Goal: Task Accomplishment & Management: Complete application form

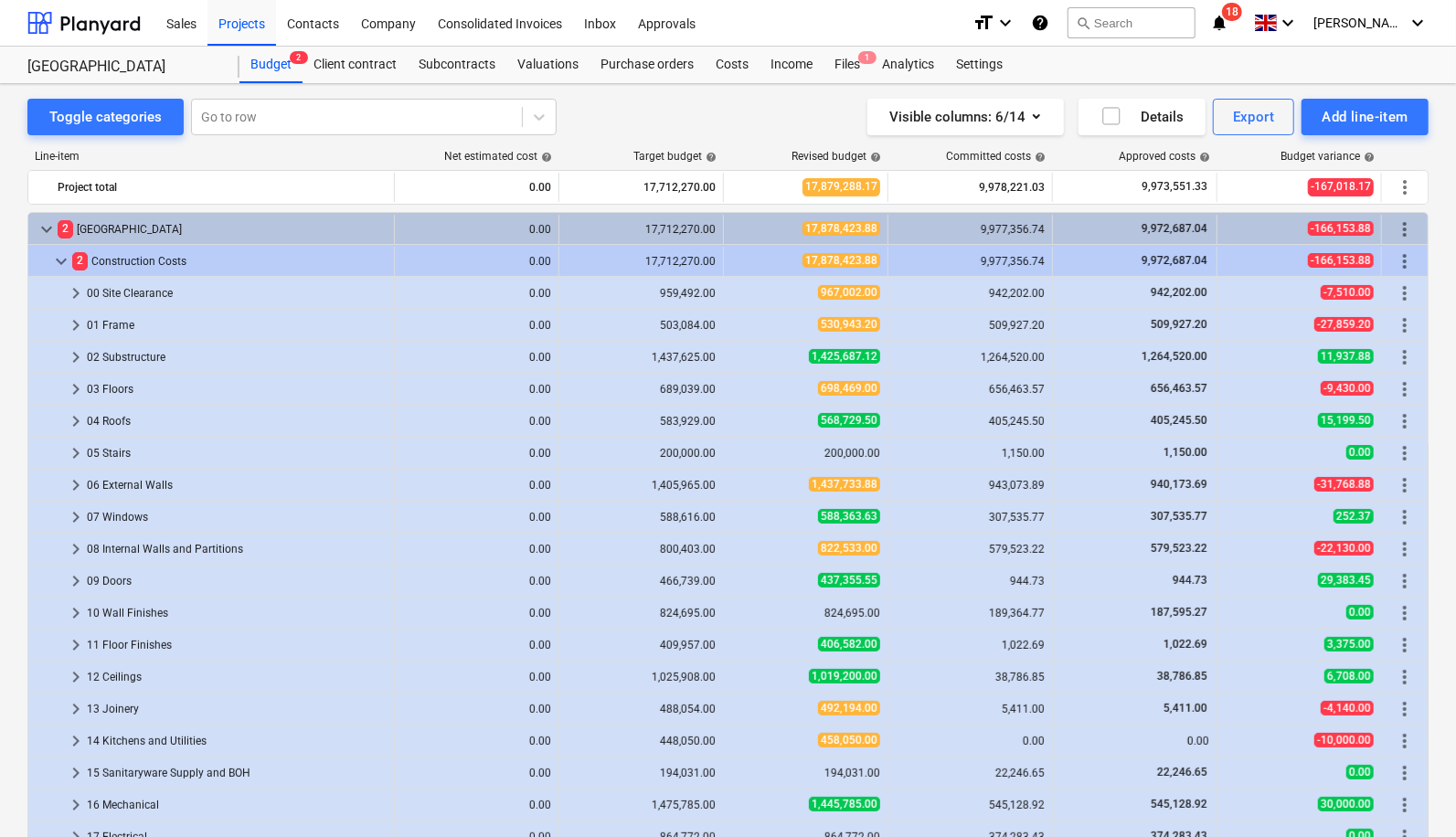
click at [247, 17] on div "Projects" at bounding box center [242, 22] width 69 height 47
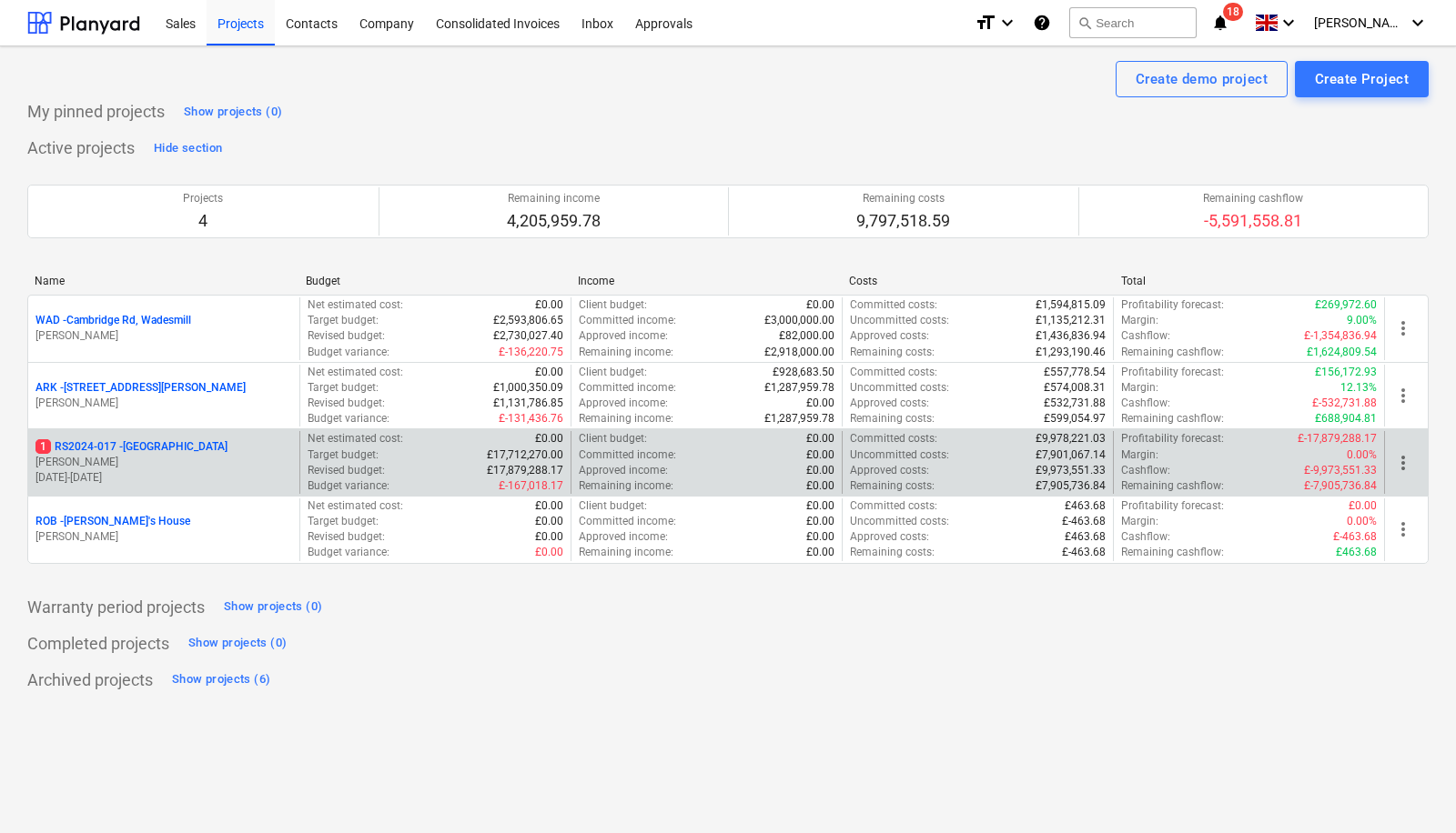
click at [161, 448] on p "1 RS2024-017 - [GEOGRAPHIC_DATA]" at bounding box center [131, 447] width 192 height 16
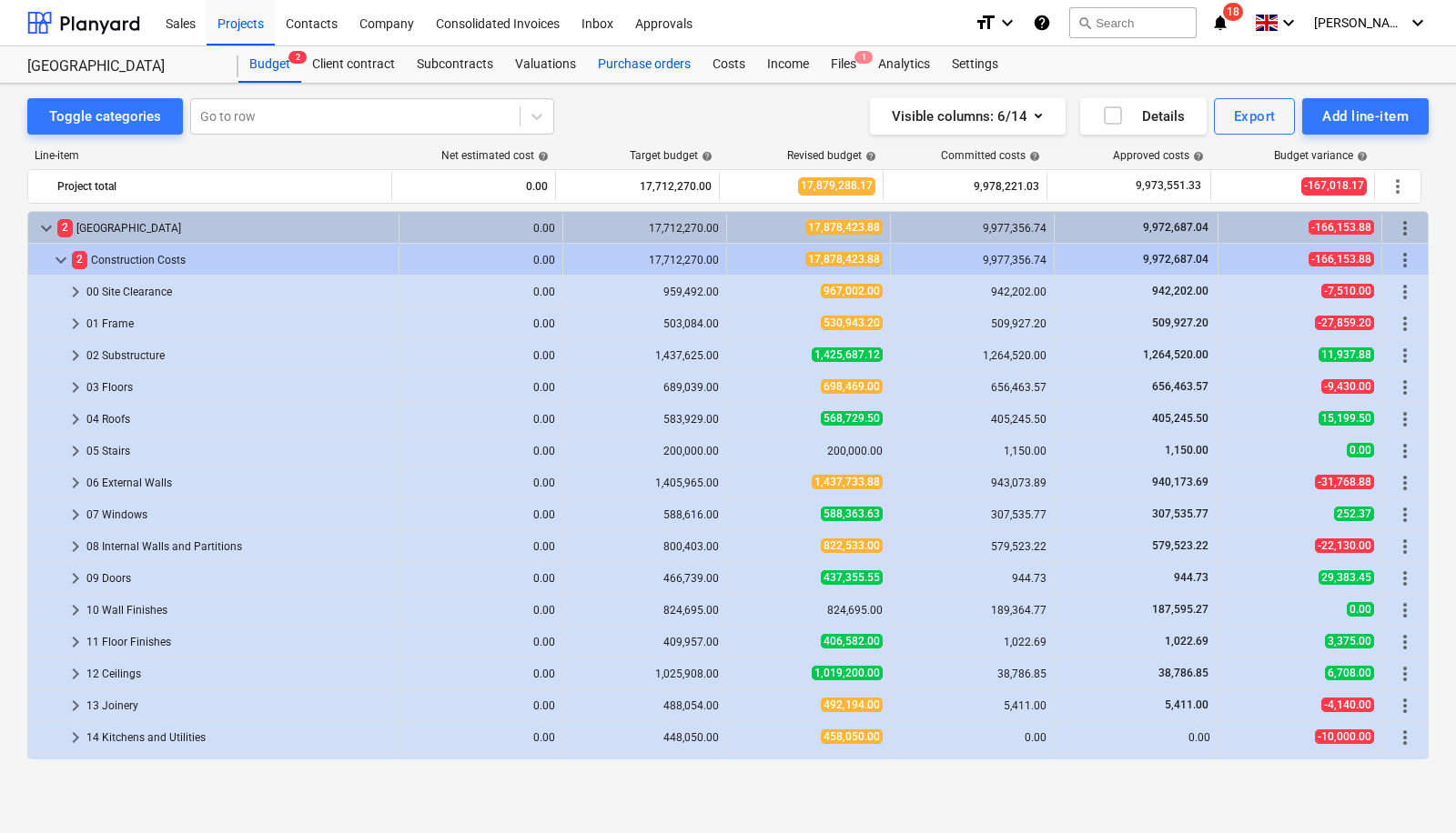
click at [625, 57] on div "Purchase orders" at bounding box center [643, 65] width 114 height 37
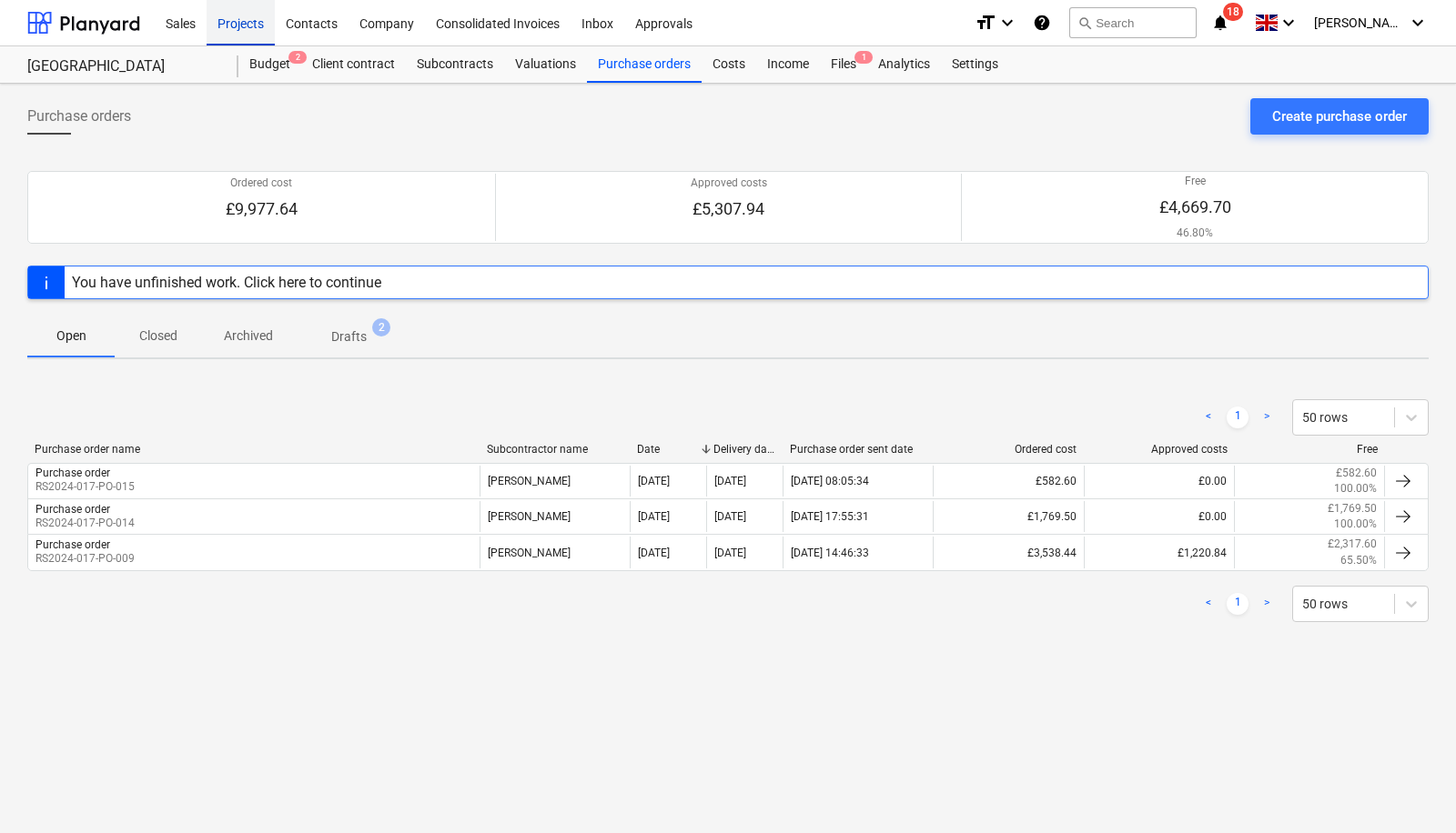
click at [252, 26] on div "Projects" at bounding box center [241, 22] width 69 height 47
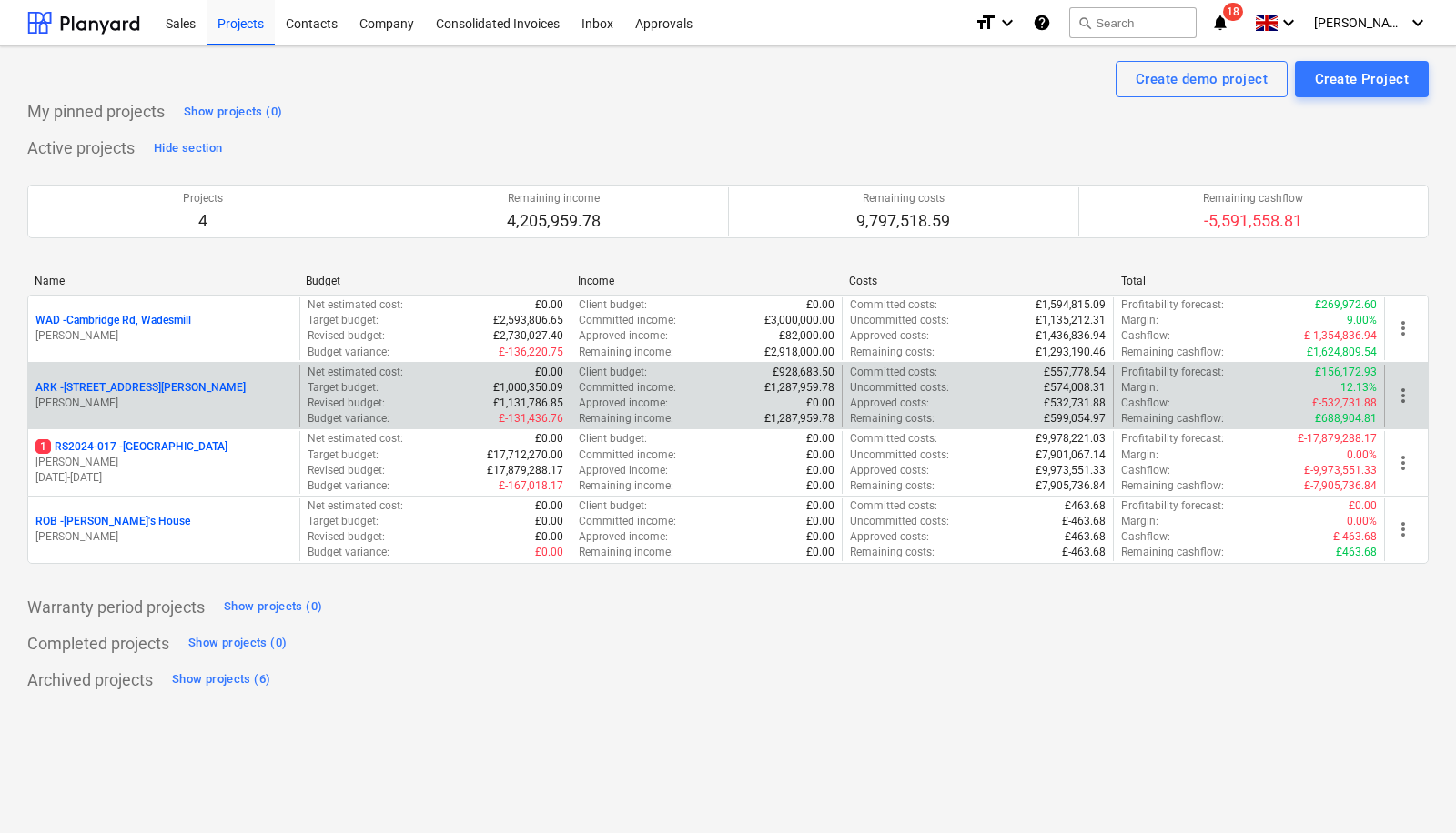
click at [116, 380] on p "ARK - 2 Galley [PERSON_NAME]" at bounding box center [140, 388] width 210 height 16
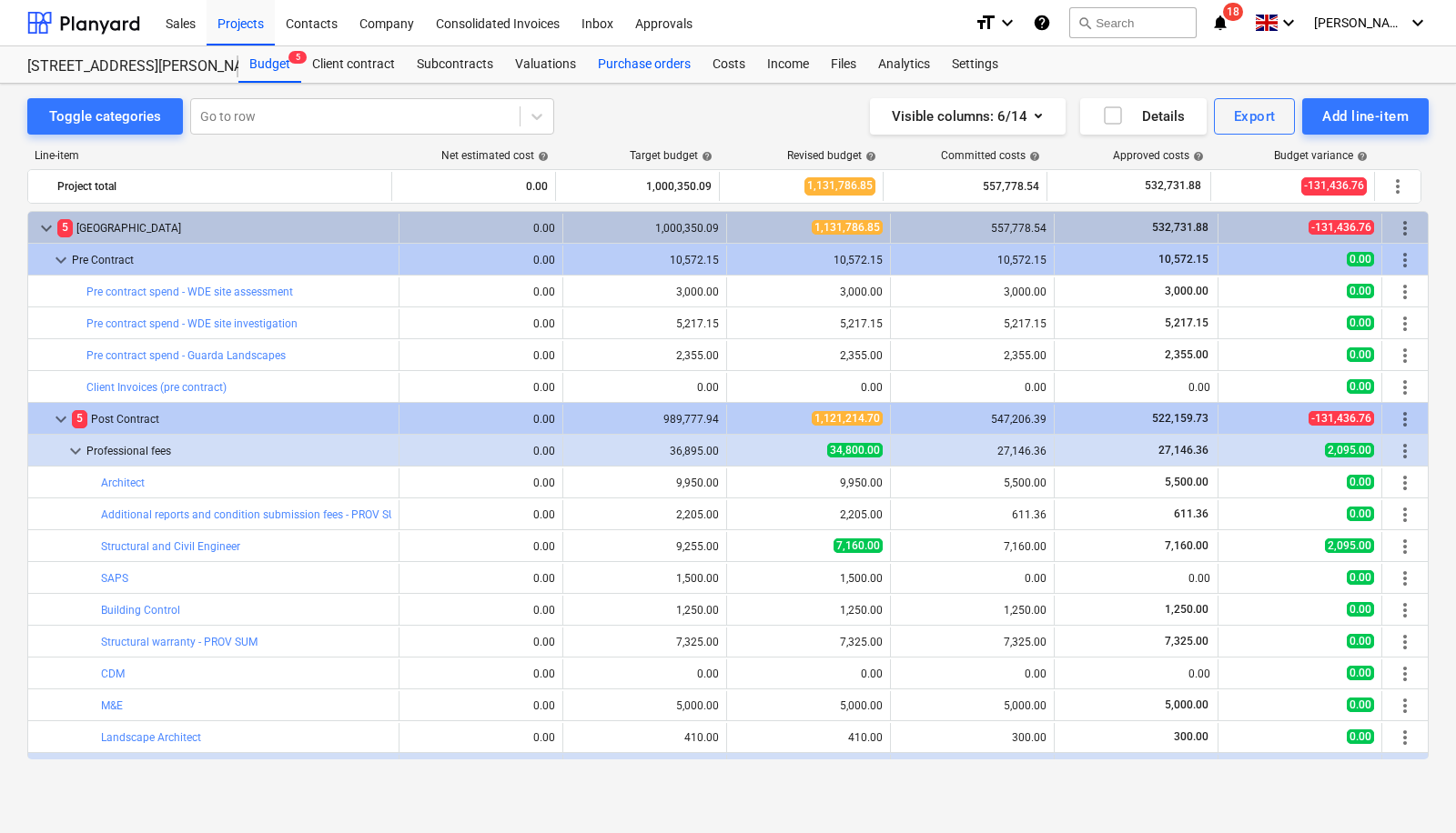
click at [637, 76] on div "Purchase orders" at bounding box center [643, 65] width 114 height 37
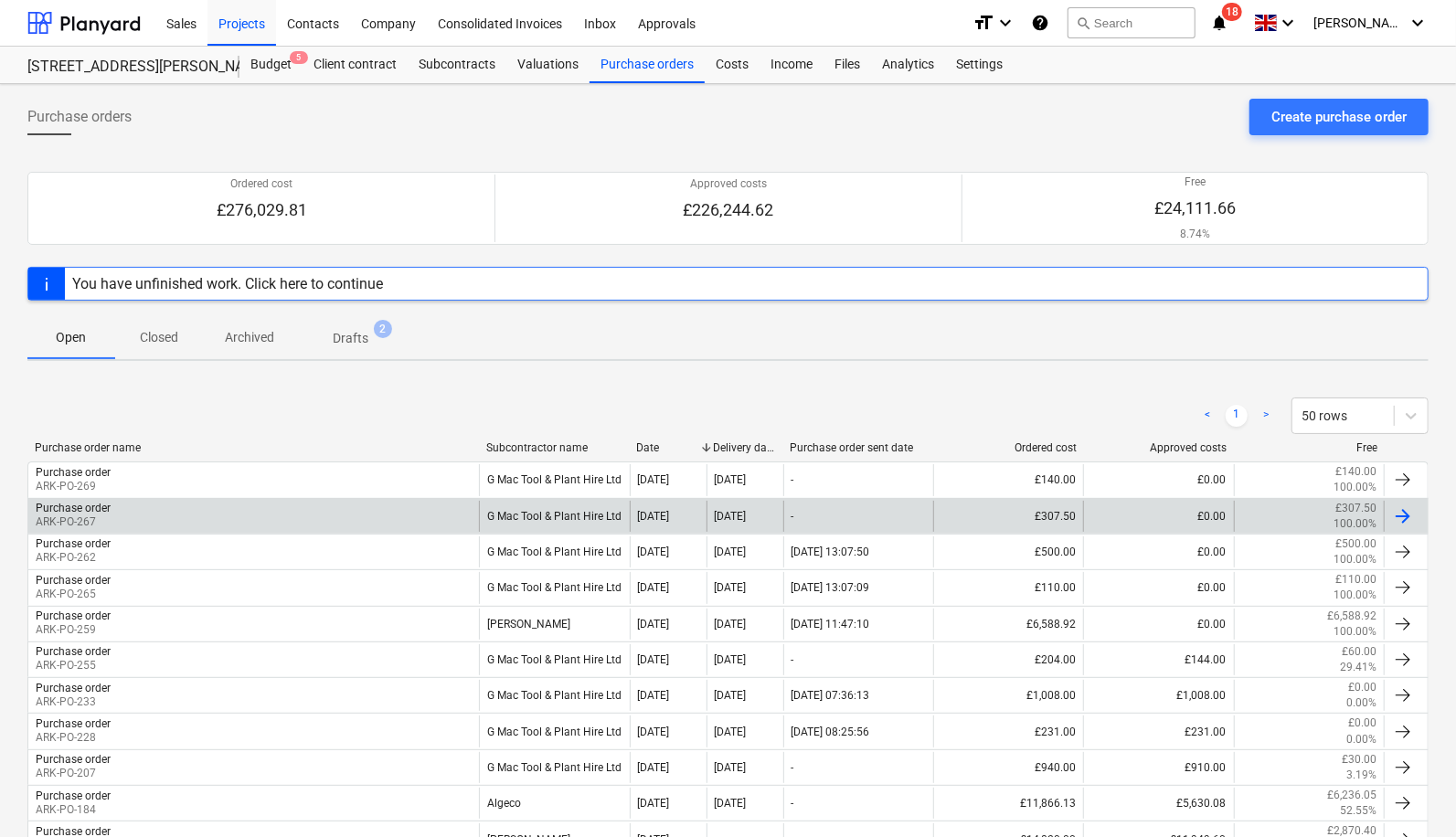
click at [888, 522] on div "-" at bounding box center [858, 515] width 150 height 31
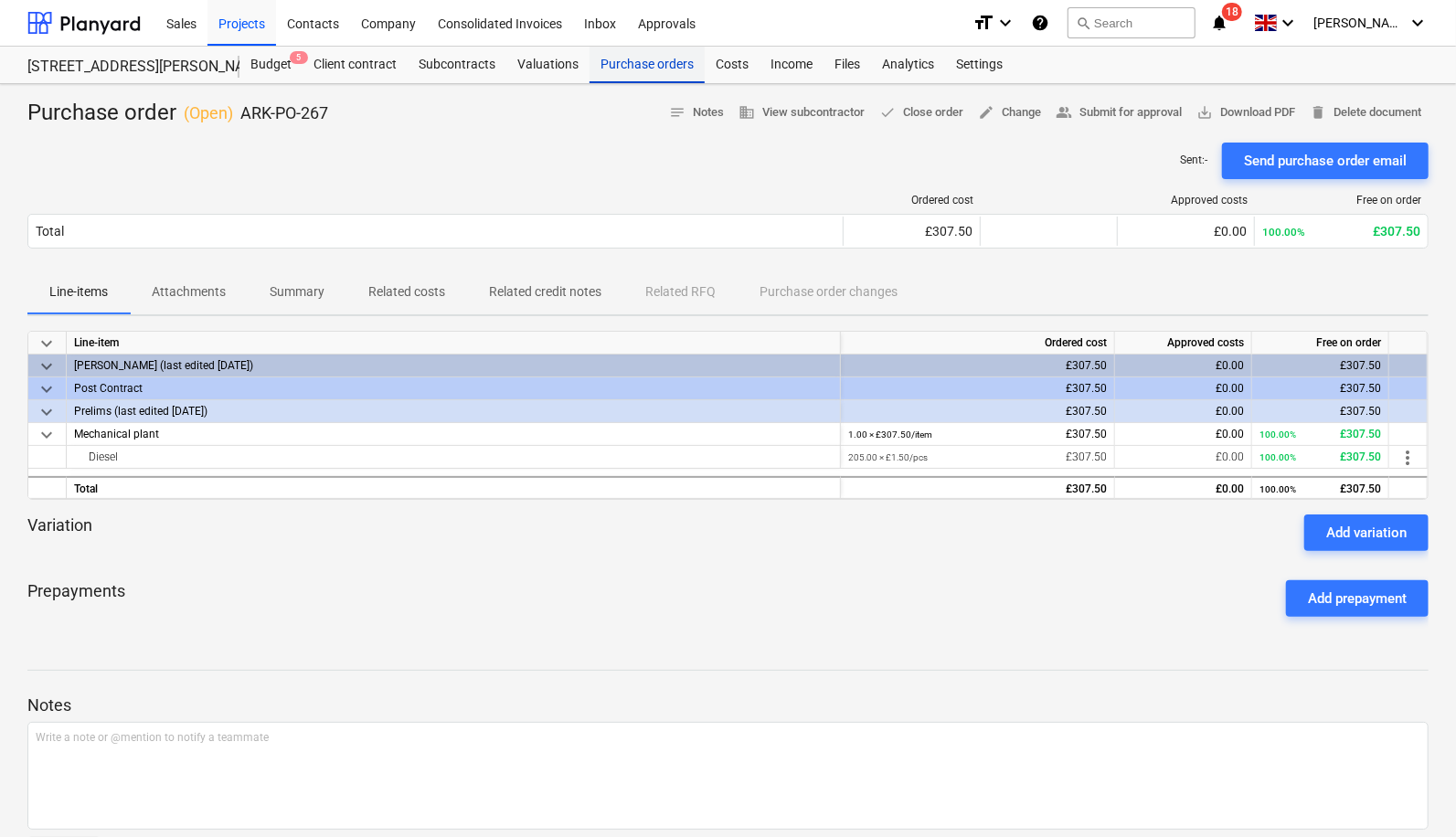
click at [624, 67] on div "Purchase orders" at bounding box center [646, 65] width 115 height 37
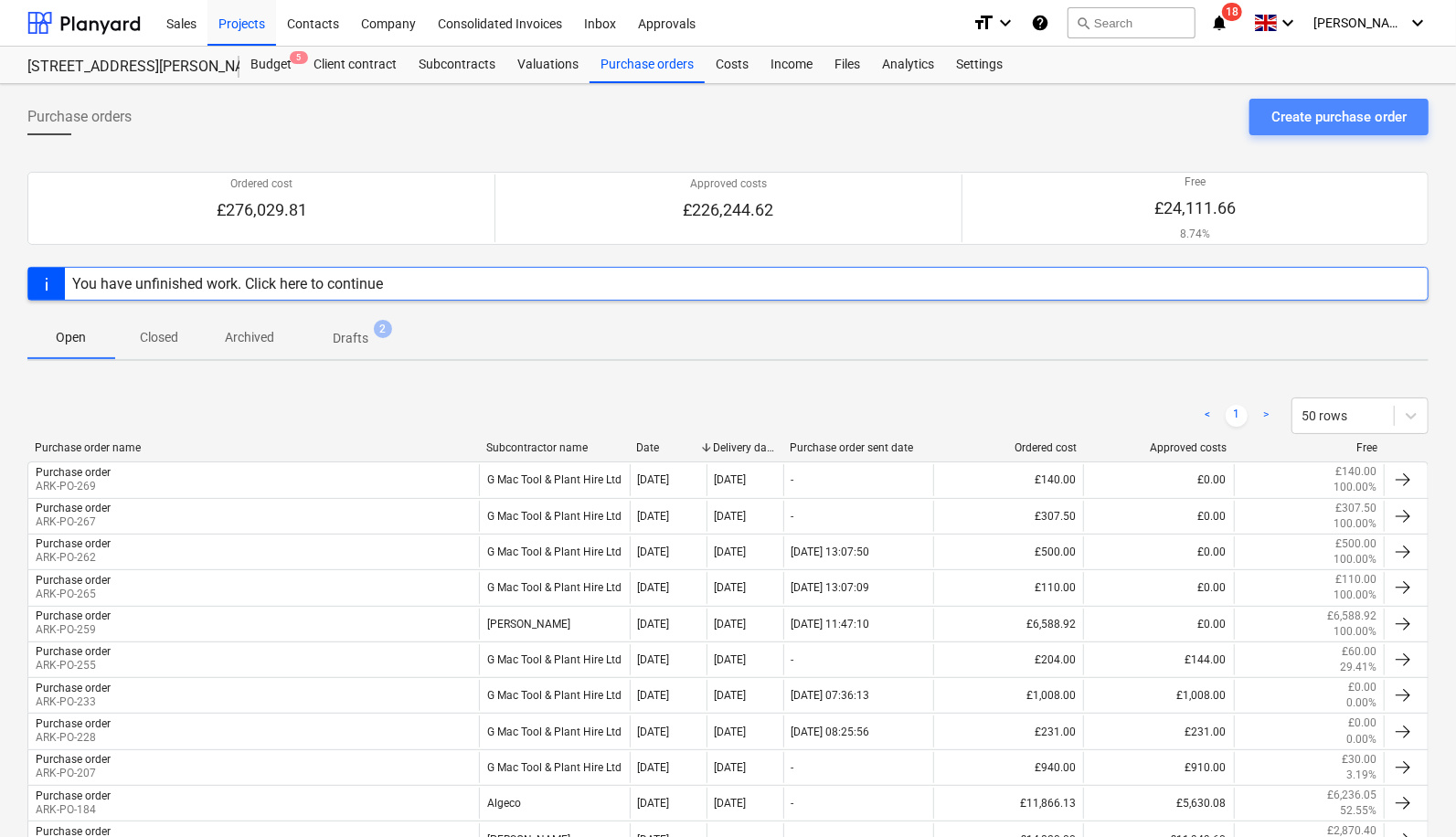
click at [1365, 119] on div "Create purchase order" at bounding box center [1338, 117] width 135 height 24
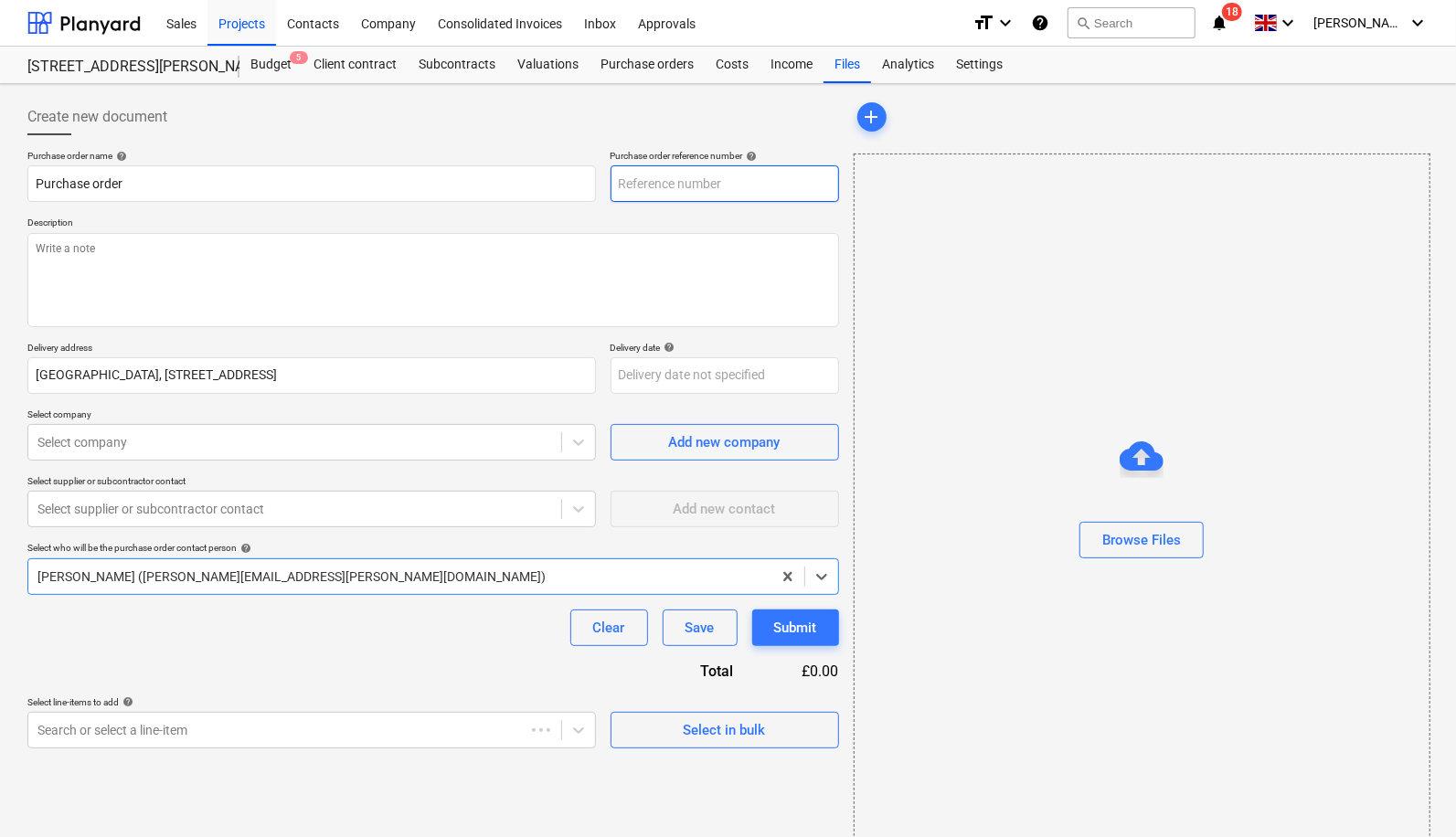
type textarea "x"
type input "ARK-PO-270"
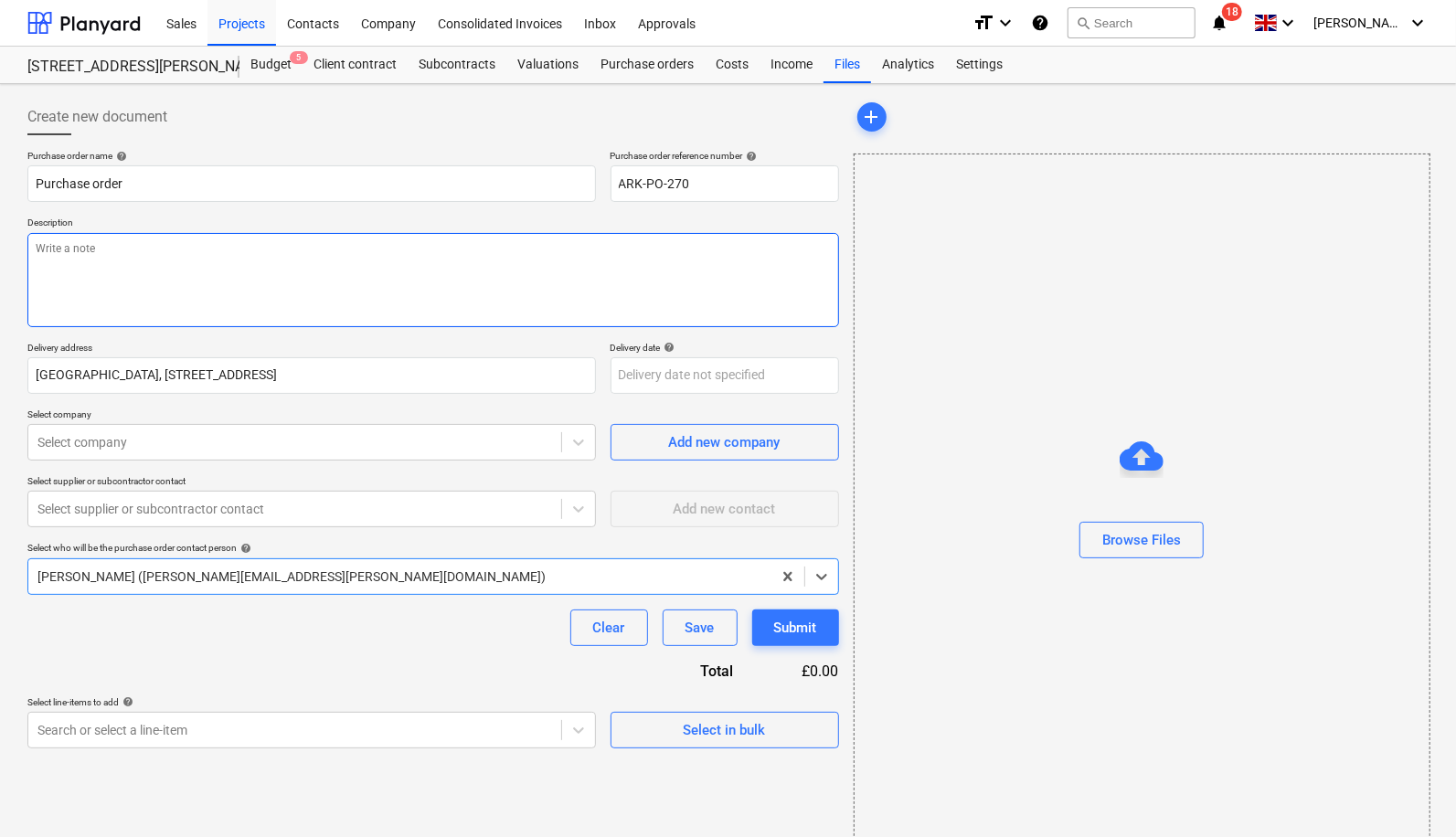
click at [594, 253] on textarea at bounding box center [432, 280] width 812 height 94
type textarea "x"
type textarea "D"
type textarea "x"
type textarea "Di"
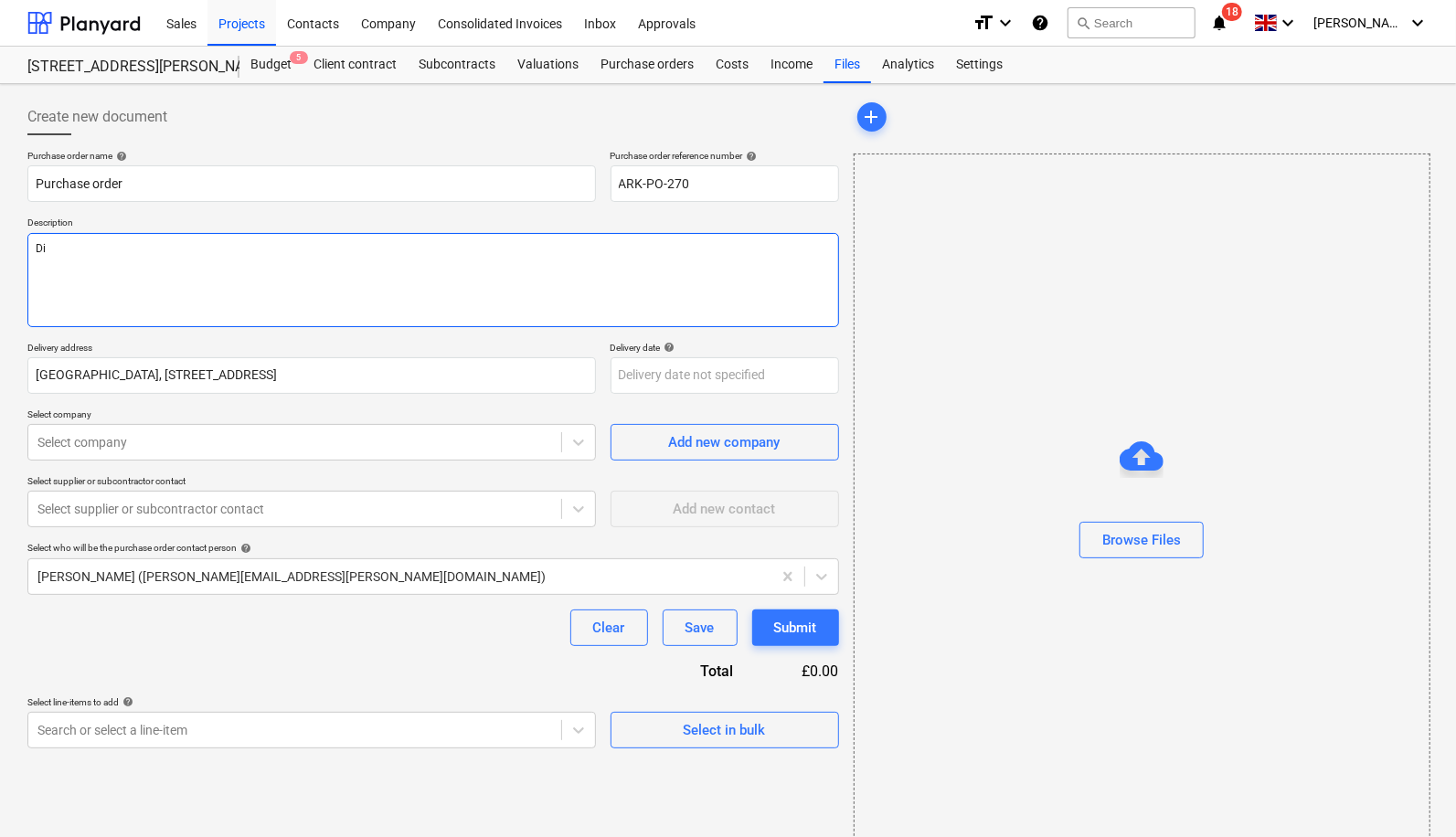
type textarea "x"
type textarea "Dis"
type textarea "x"
type textarea "Dise"
type textarea "x"
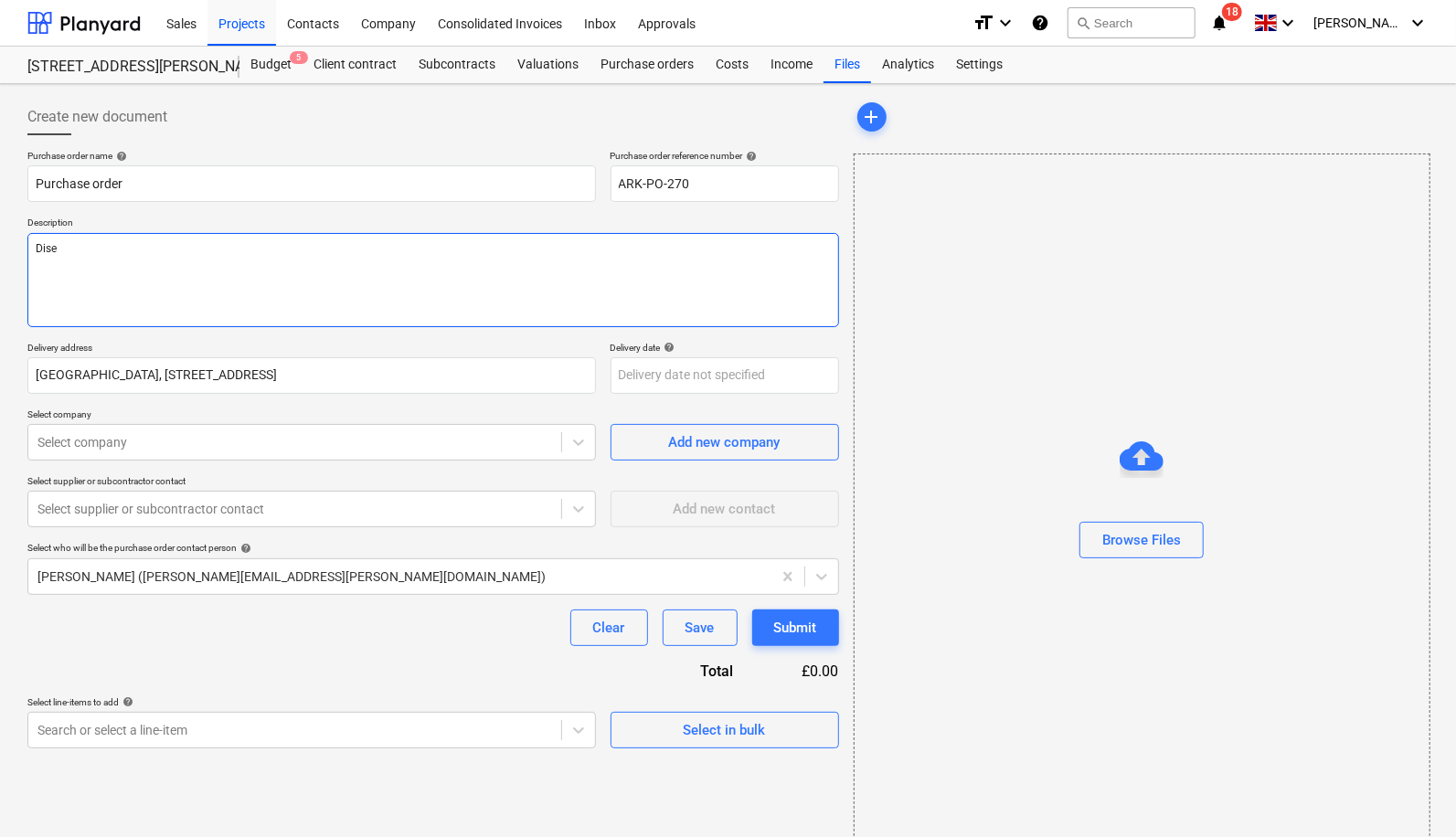
type textarea "Disel"
type textarea "x"
type textarea "Disel"
type textarea "x"
type textarea "Disel"
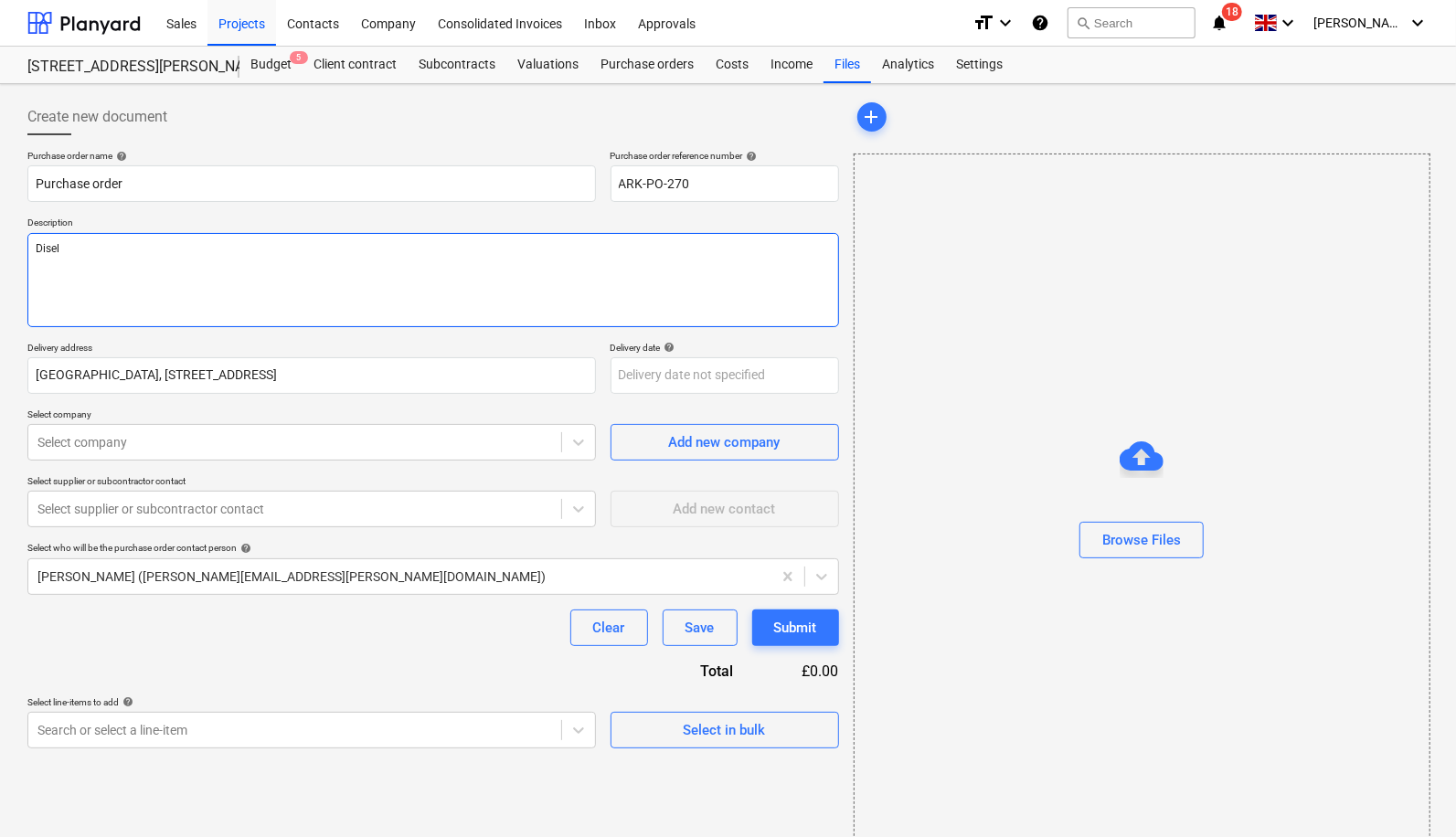
type textarea "x"
type textarea "Dise"
type textarea "x"
type textarea "Dis"
type textarea "x"
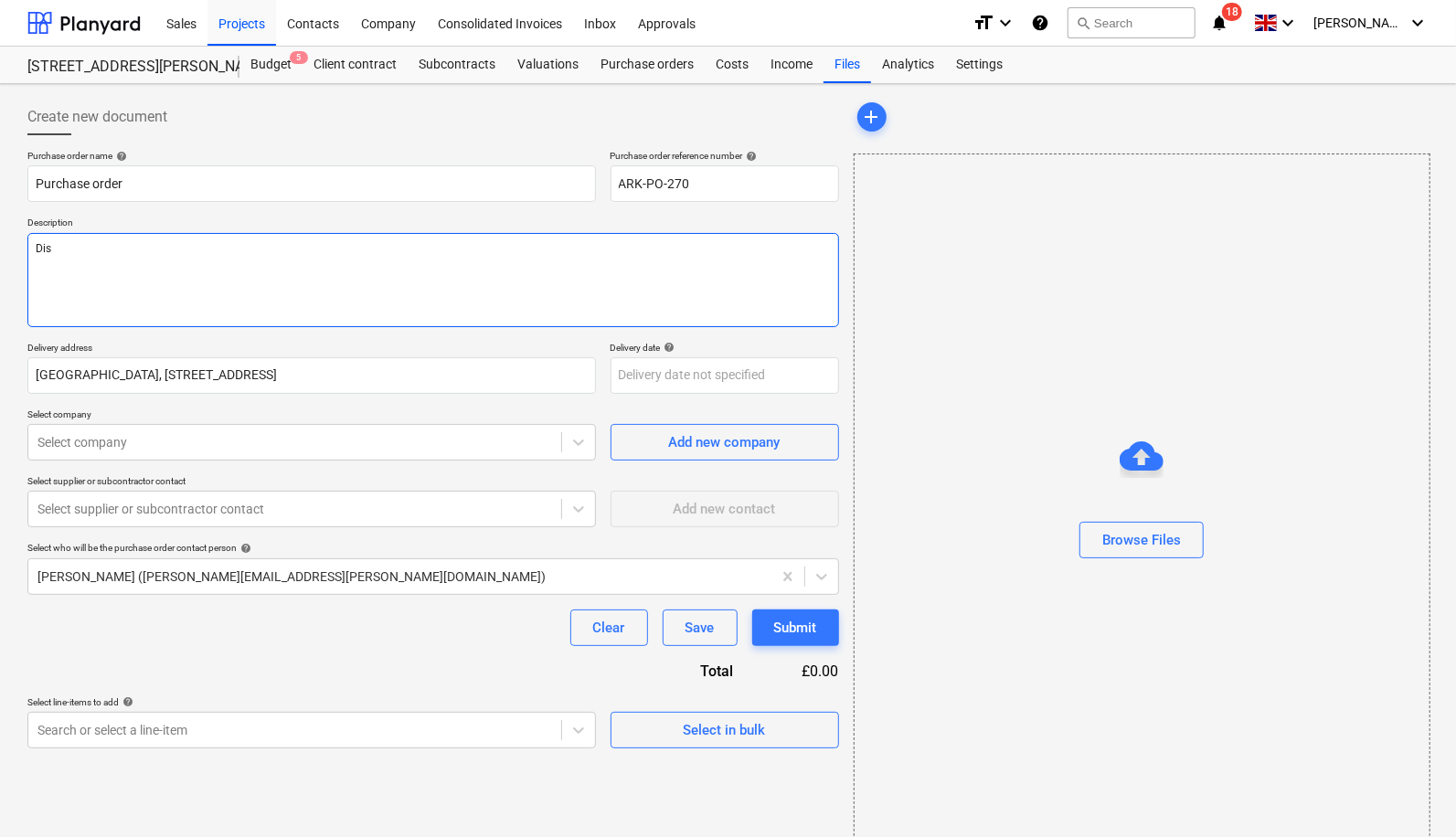
type textarea "Di"
type textarea "x"
type textarea "Die"
type textarea "x"
type textarea "Dies"
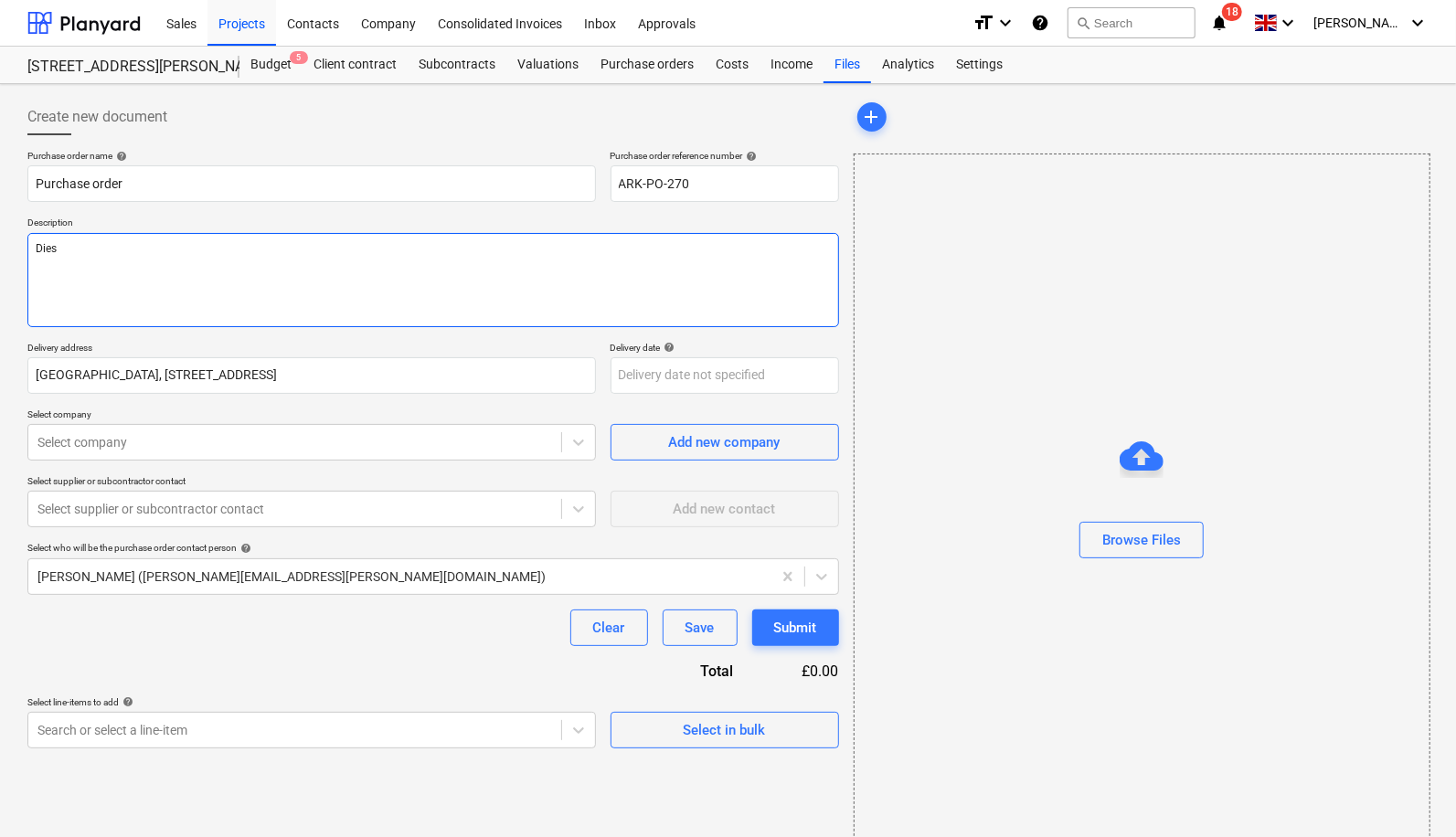
type textarea "x"
type textarea "Diesi"
type textarea "x"
type textarea "Diesil"
type textarea "x"
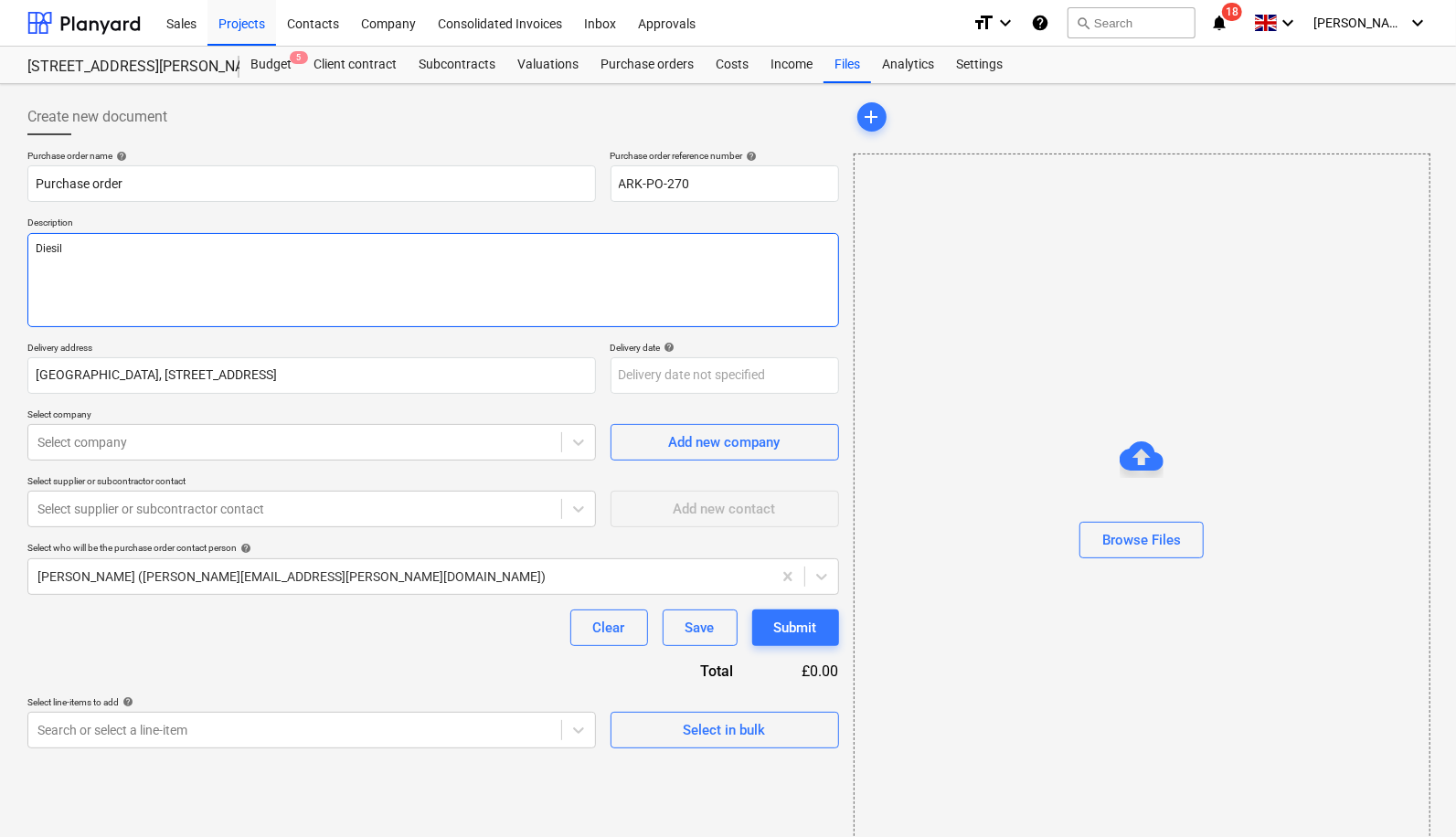
type textarea "Diesil"
type textarea "x"
type textarea "Diesil"
type textarea "x"
type textarea "Diesi"
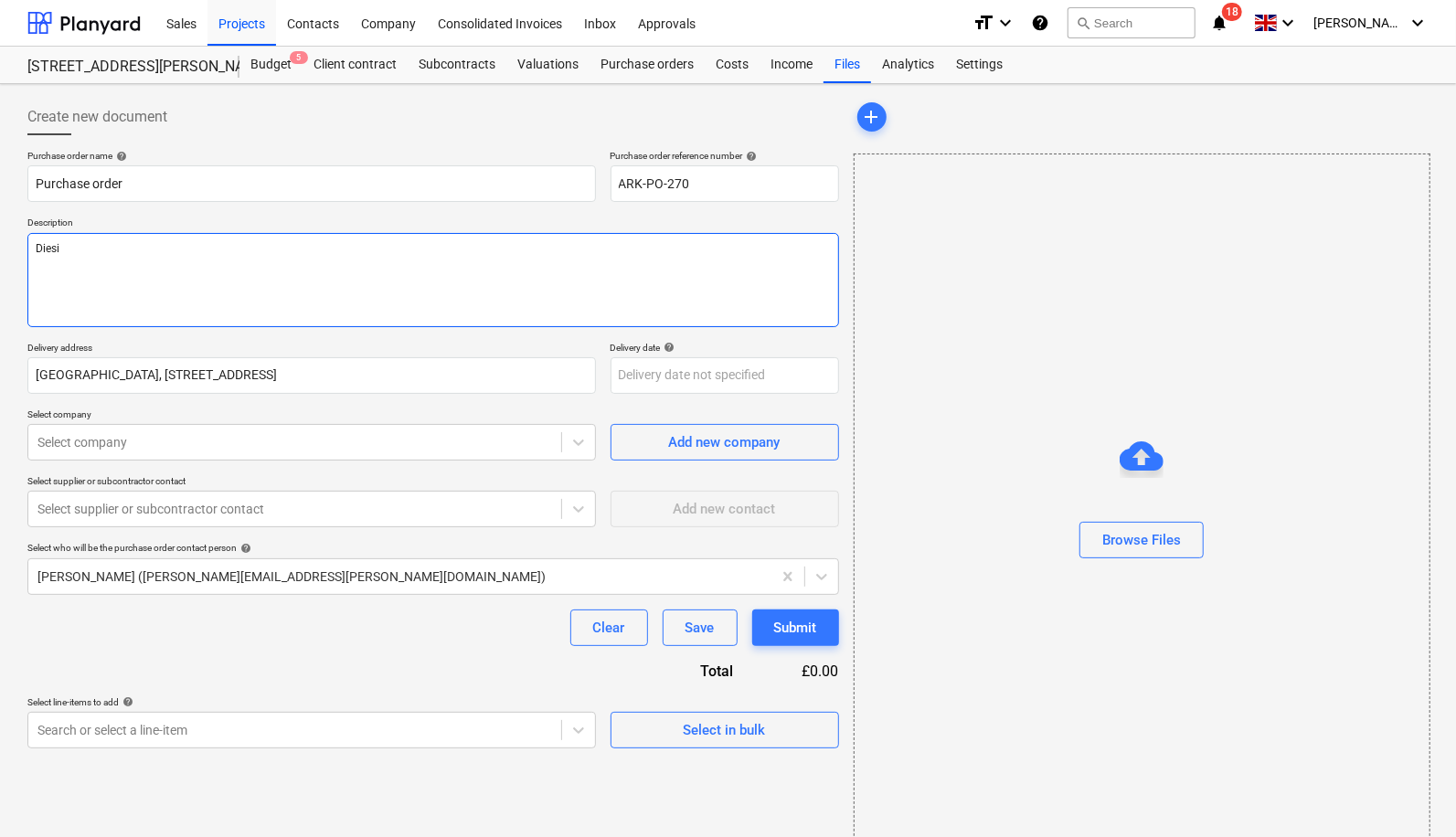
type textarea "x"
type textarea "Dies"
type textarea "x"
type textarea "Die"
type textarea "x"
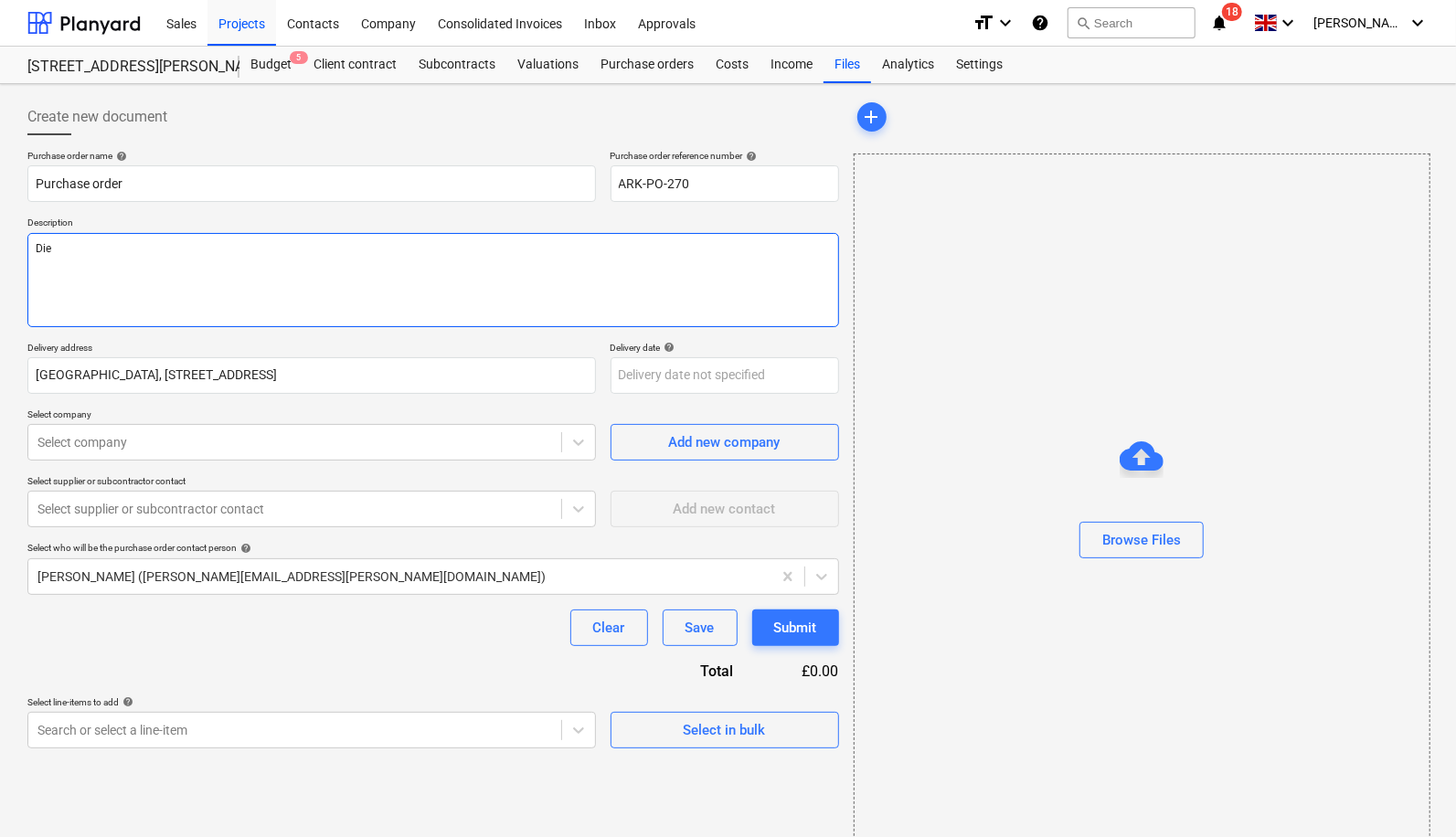
type textarea "Di"
type textarea "x"
type textarea "D"
type textarea "x"
type textarea "Di"
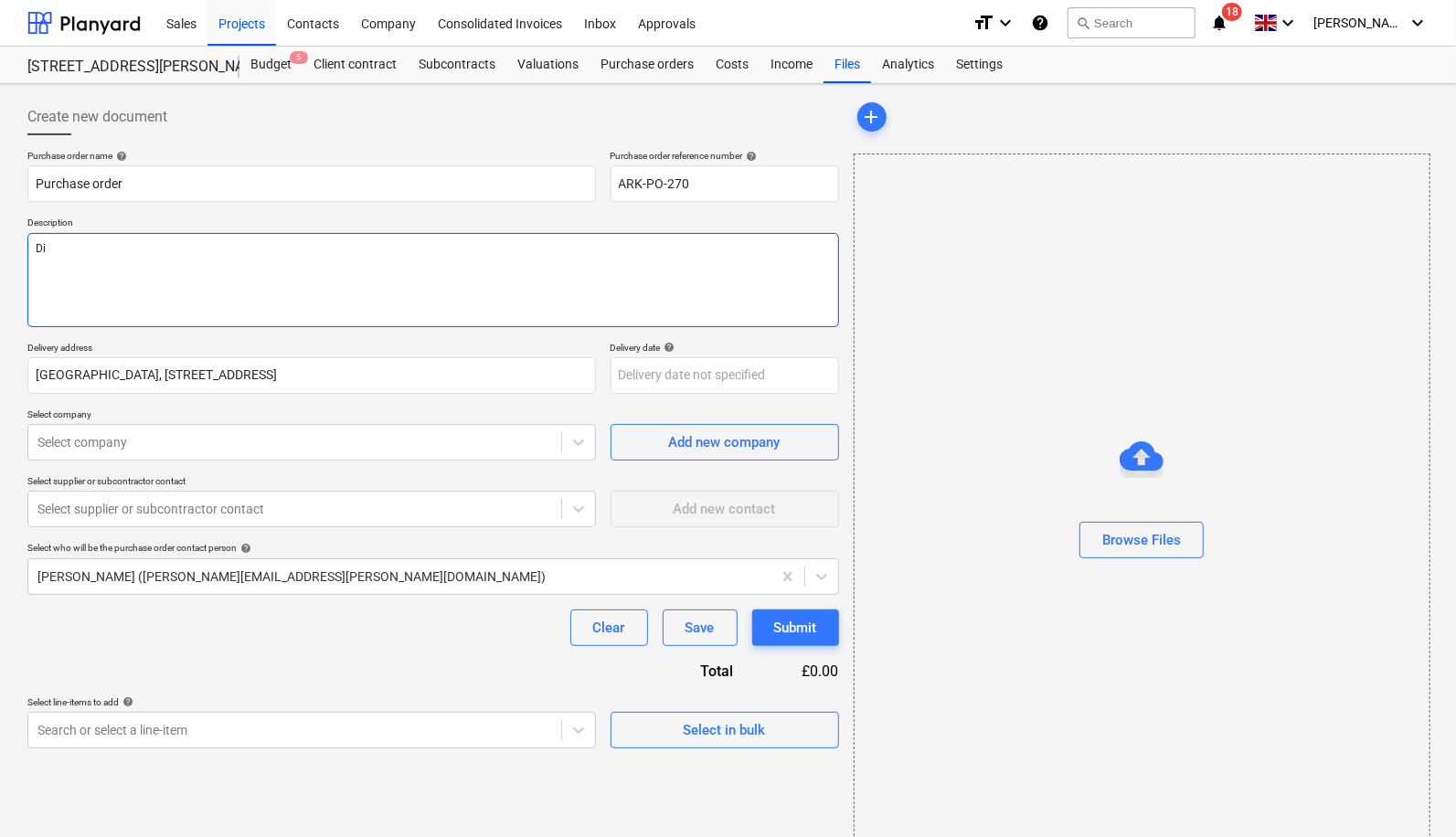
type textarea "x"
type textarea "Die"
type textarea "x"
type textarea "Dies"
type textarea "x"
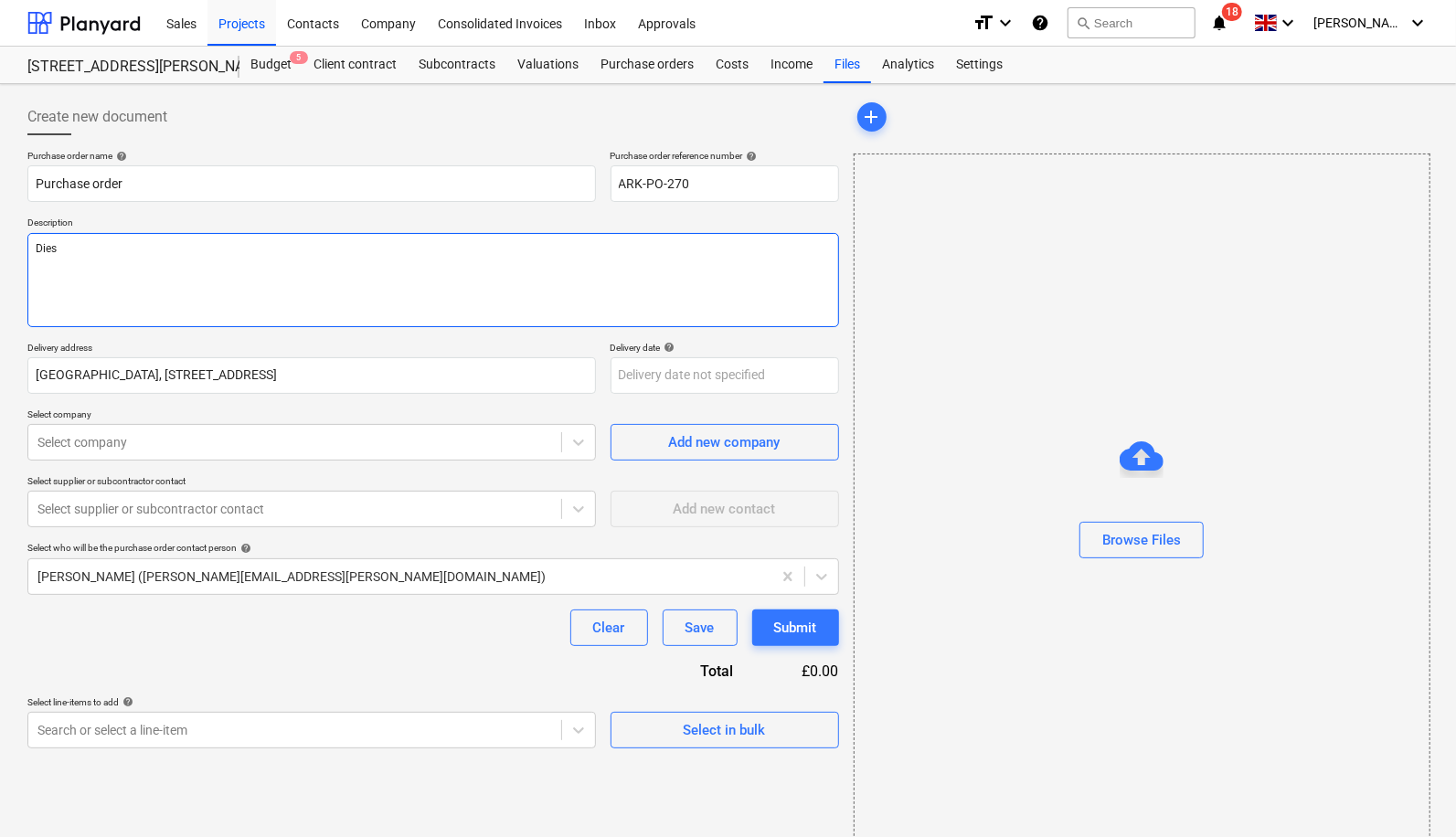
type textarea "Diese"
type textarea "x"
type textarea "Diesel"
type textarea "x"
type textarea "Diesel"
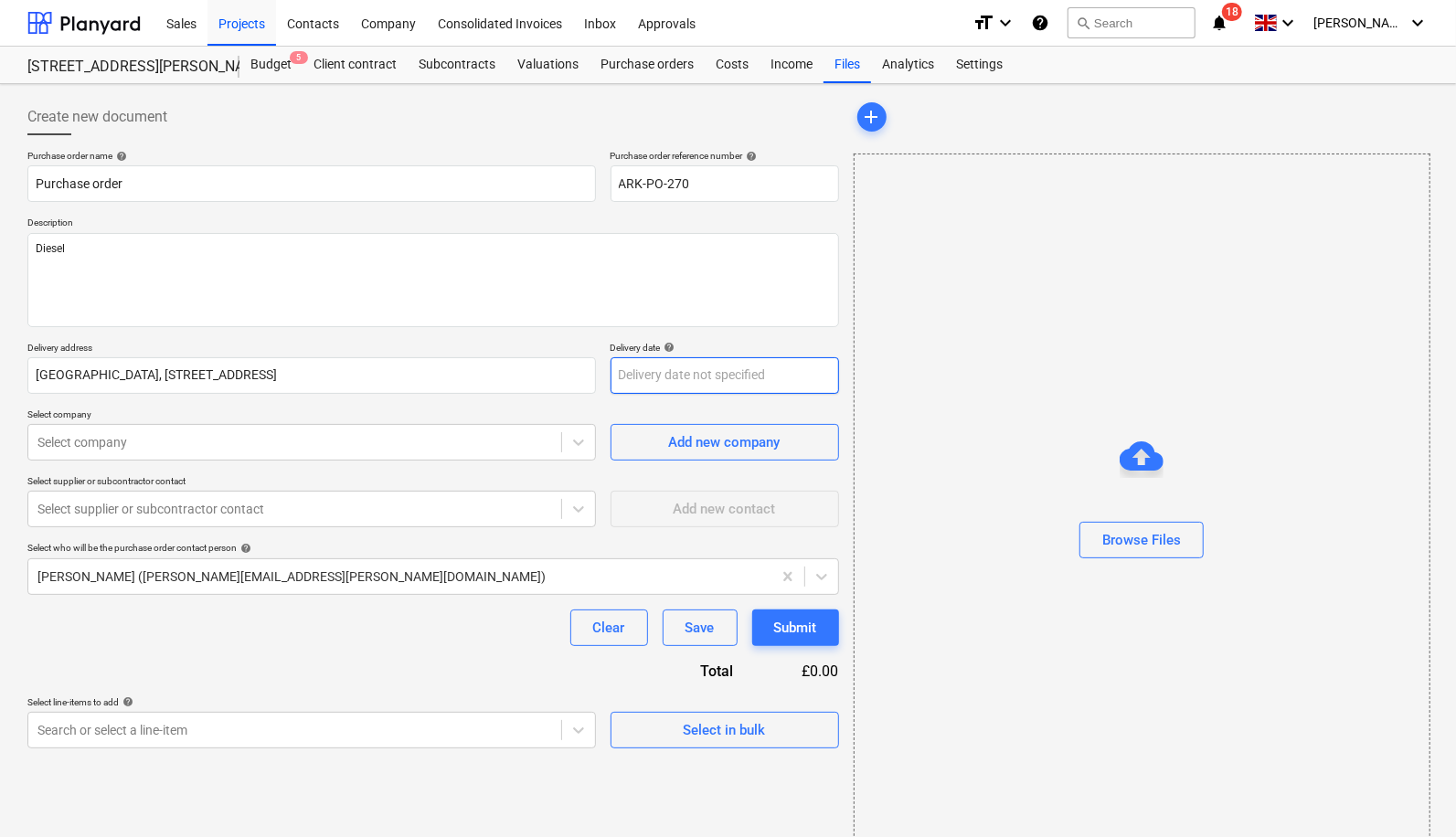
click at [679, 377] on body "Sales Projects Contacts Company Consolidated Invoices Inbox Approvals format_si…" at bounding box center [728, 418] width 1456 height 837
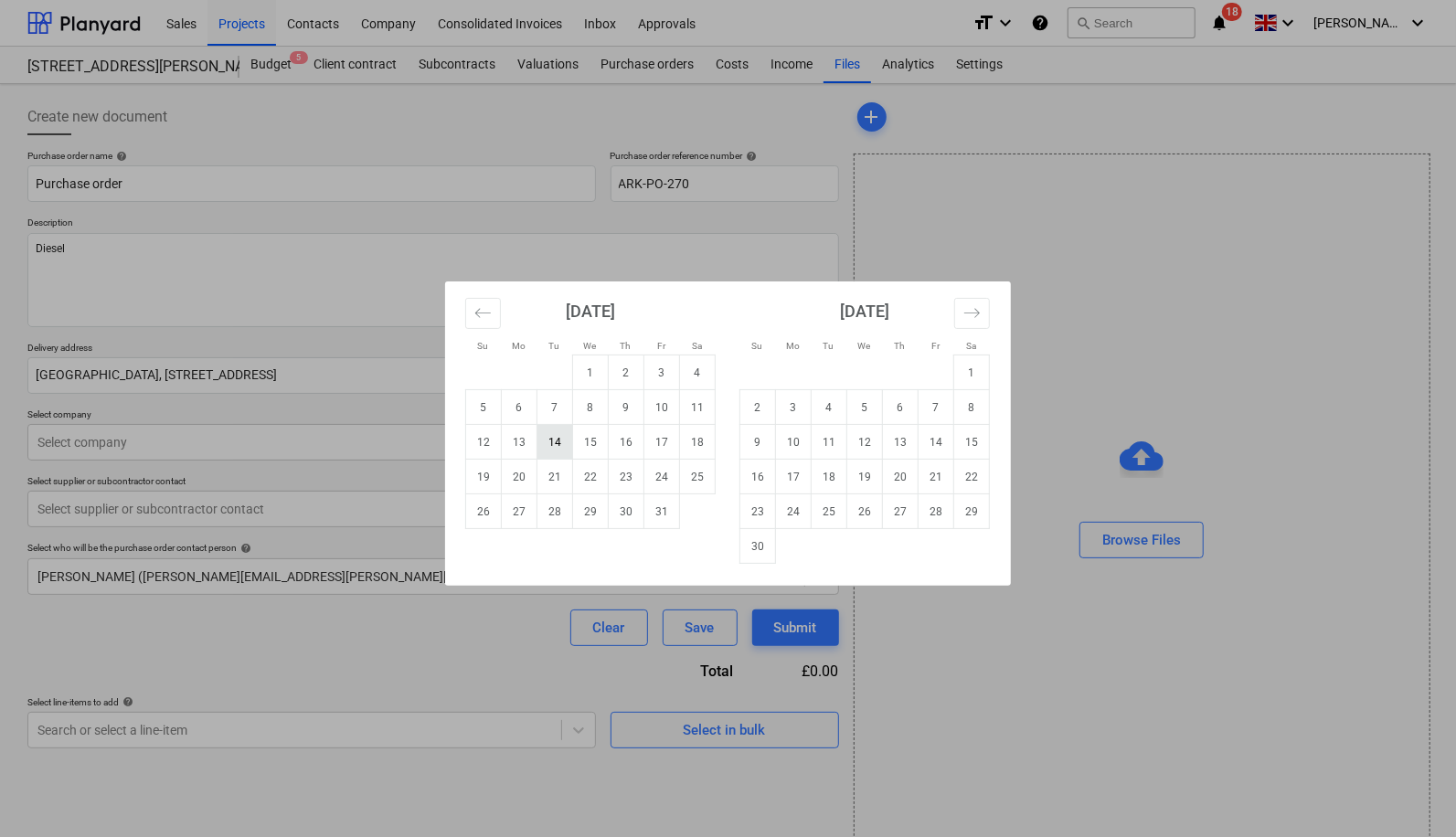
click at [537, 437] on td "14" at bounding box center [555, 441] width 36 height 35
type textarea "x"
type input "[DATE]"
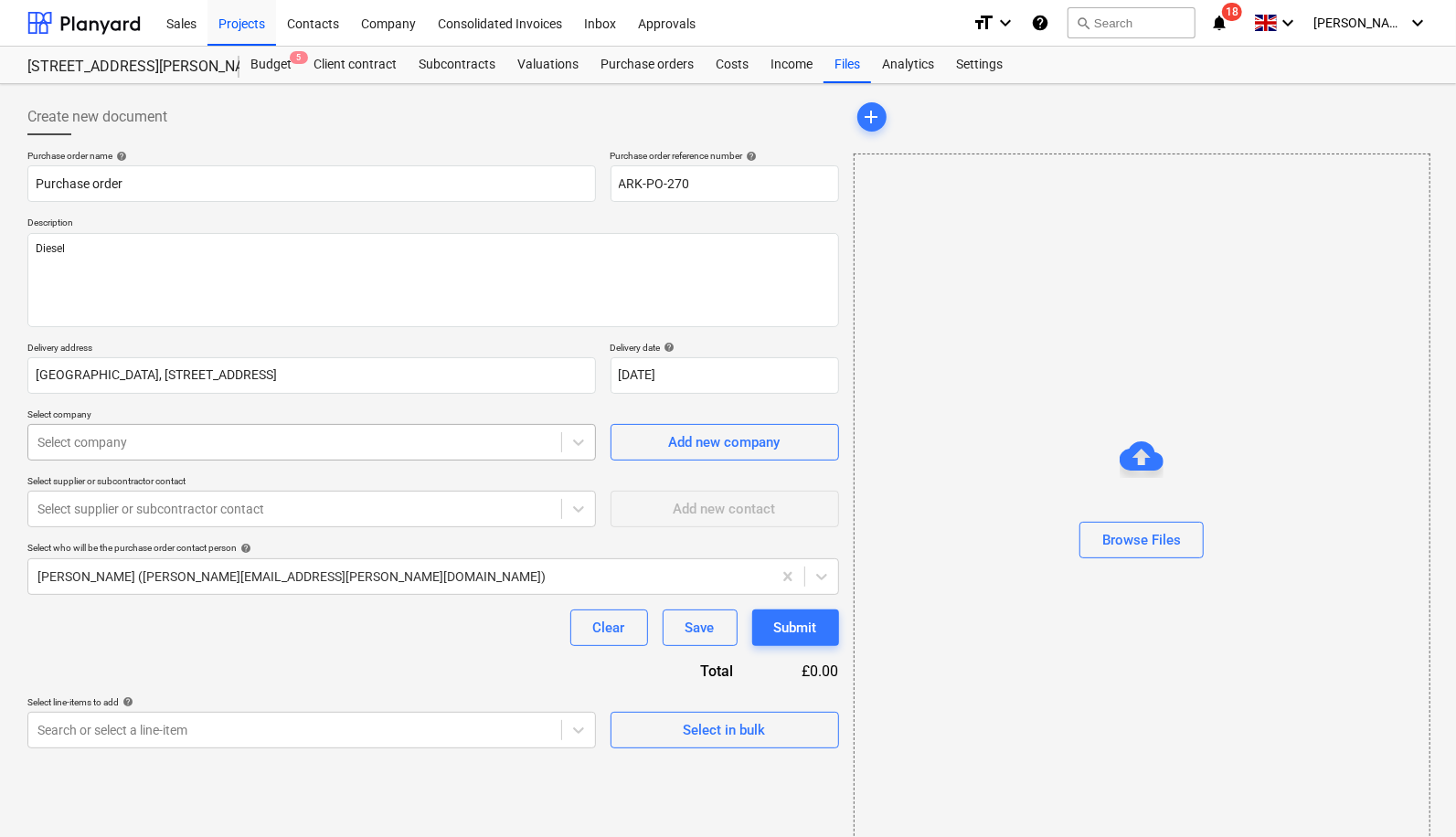
click at [424, 441] on div at bounding box center [295, 442] width 514 height 18
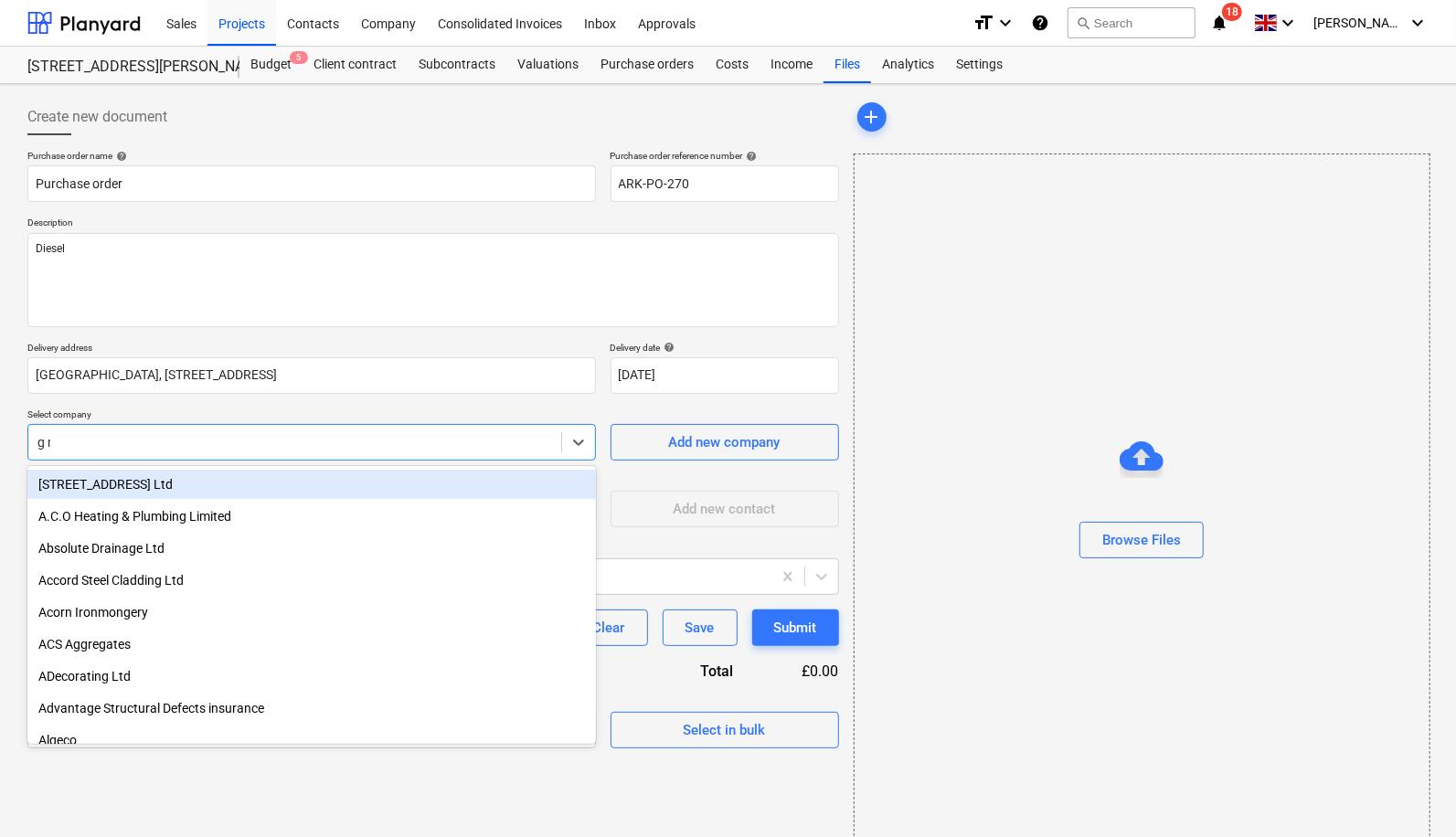
type input "g ma"
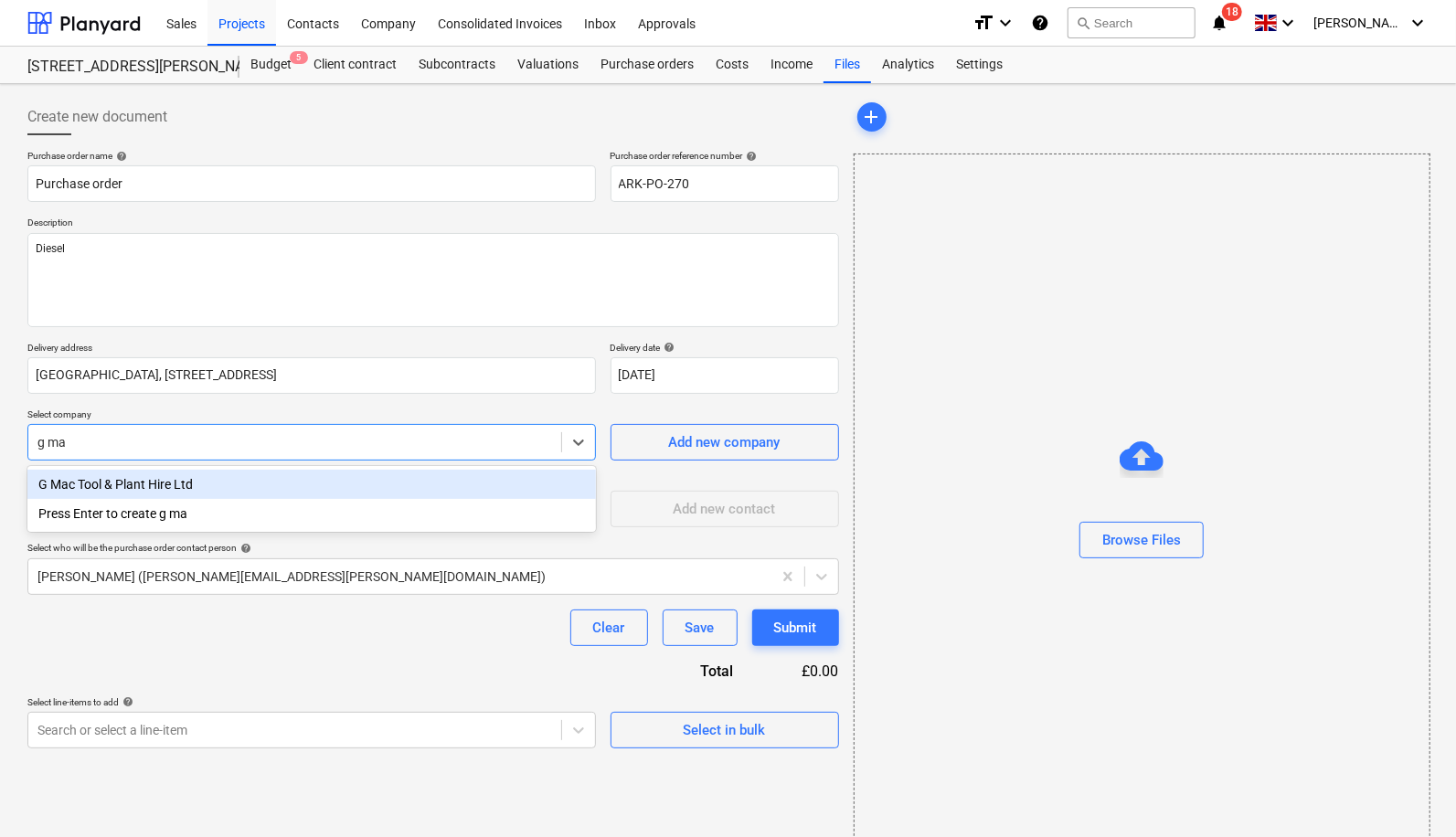
type textarea "x"
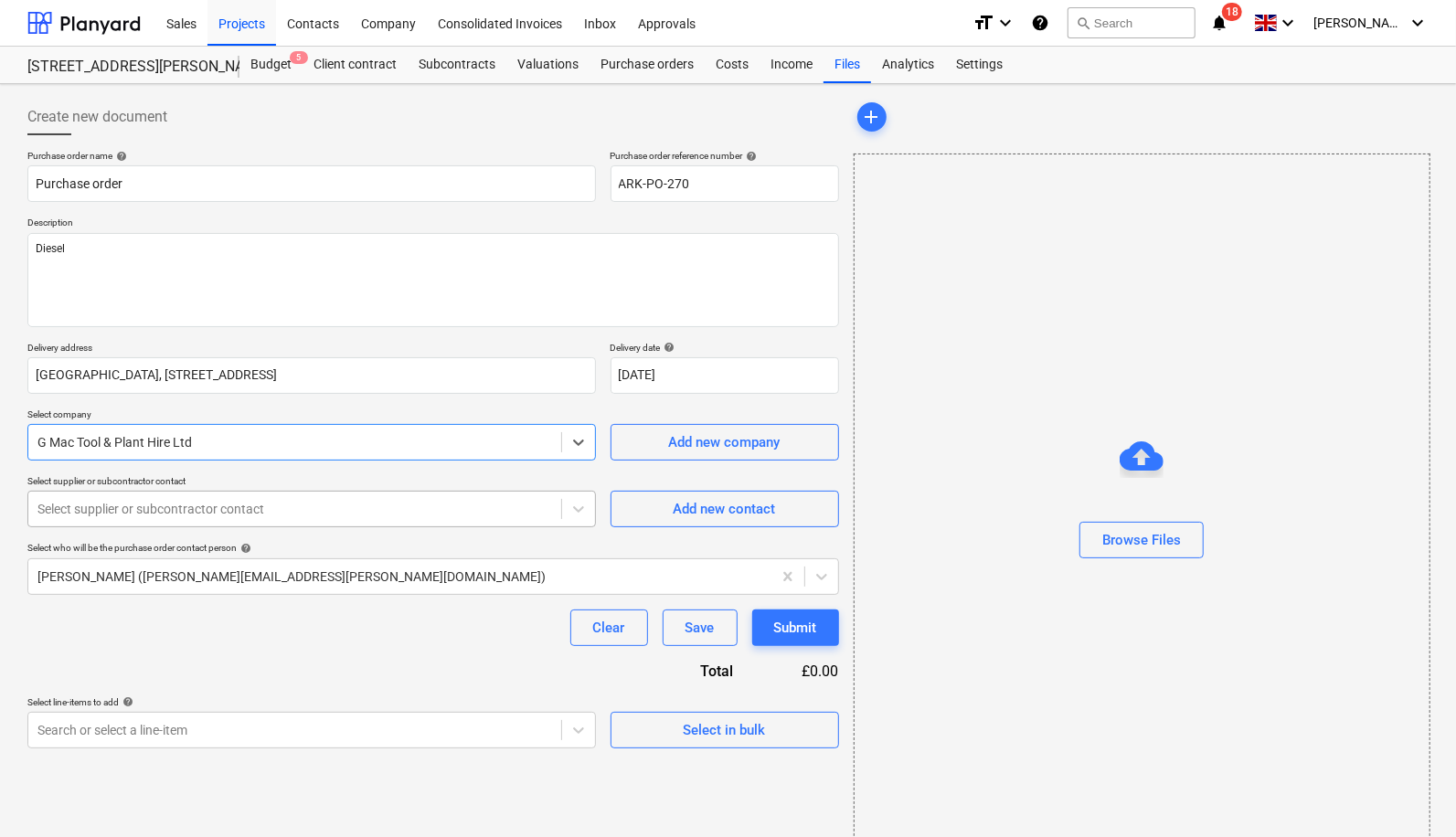
click at [385, 509] on div at bounding box center [295, 508] width 514 height 18
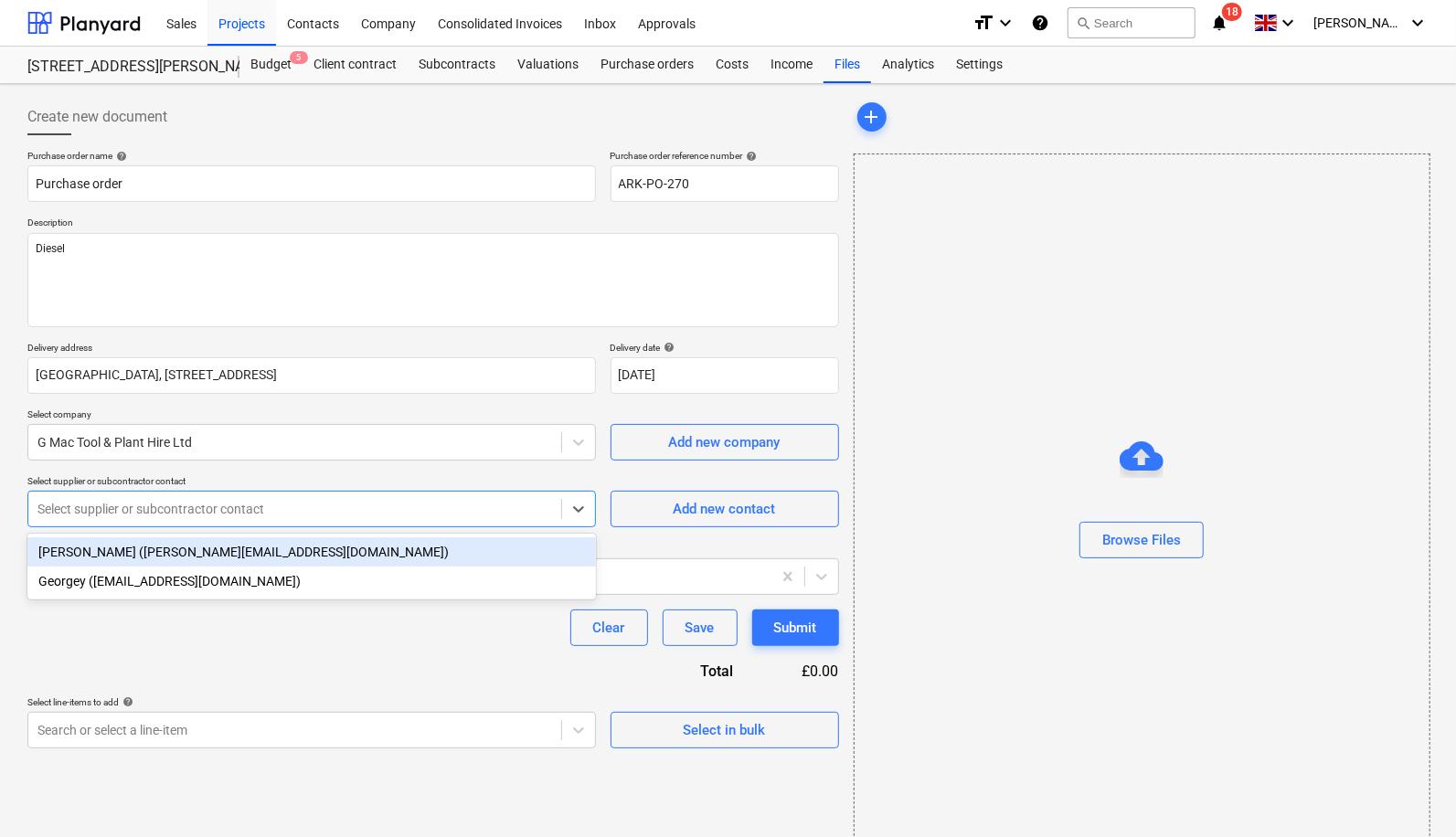
click at [341, 555] on div "[PERSON_NAME] ([PERSON_NAME][EMAIL_ADDRESS][DOMAIN_NAME])" at bounding box center [311, 551] width 568 height 29
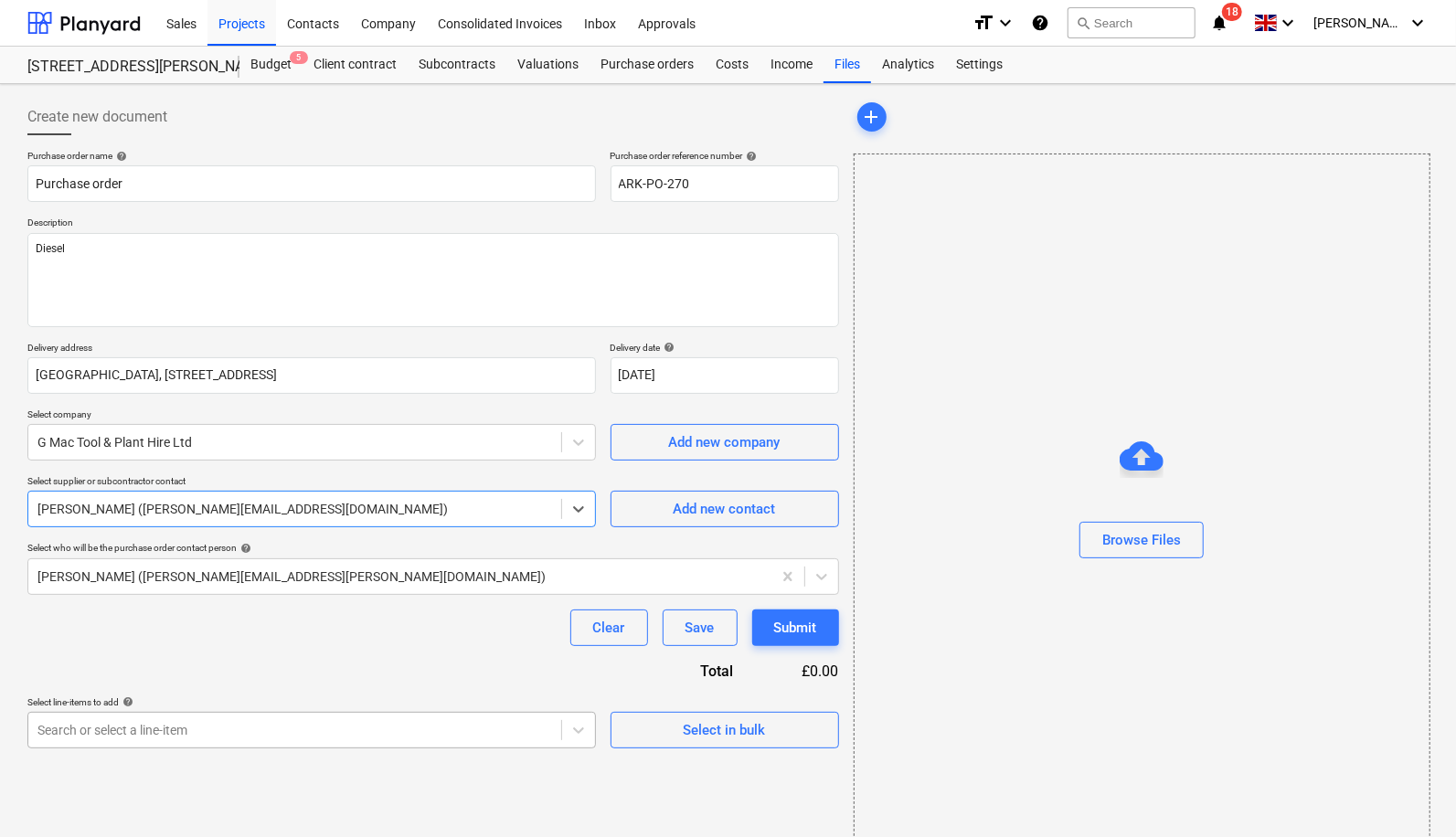
type textarea "x"
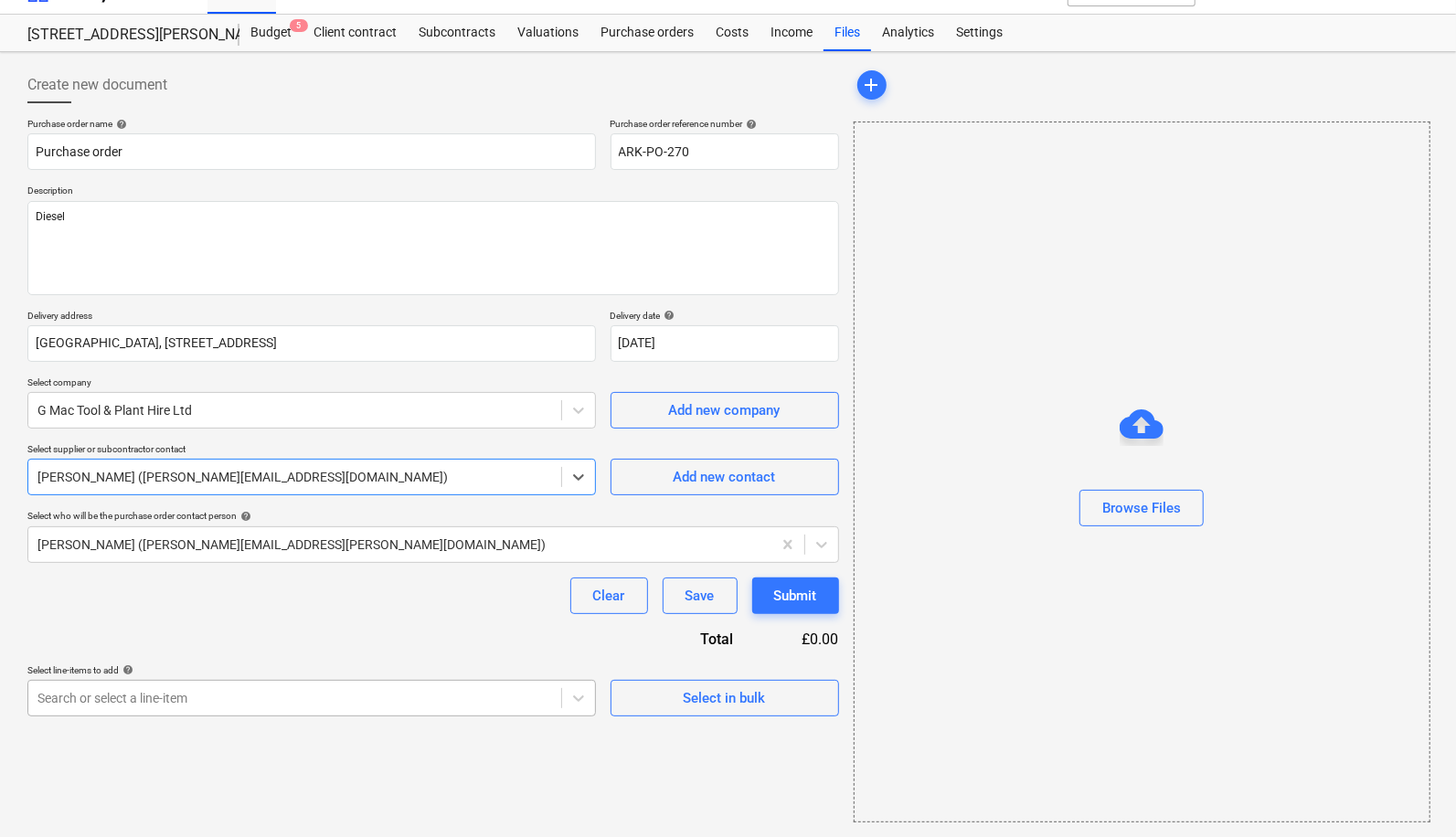
click at [423, 719] on body "Sales Projects Contacts Company Consolidated Invoices Inbox Approvals format_si…" at bounding box center [728, 387] width 1456 height 837
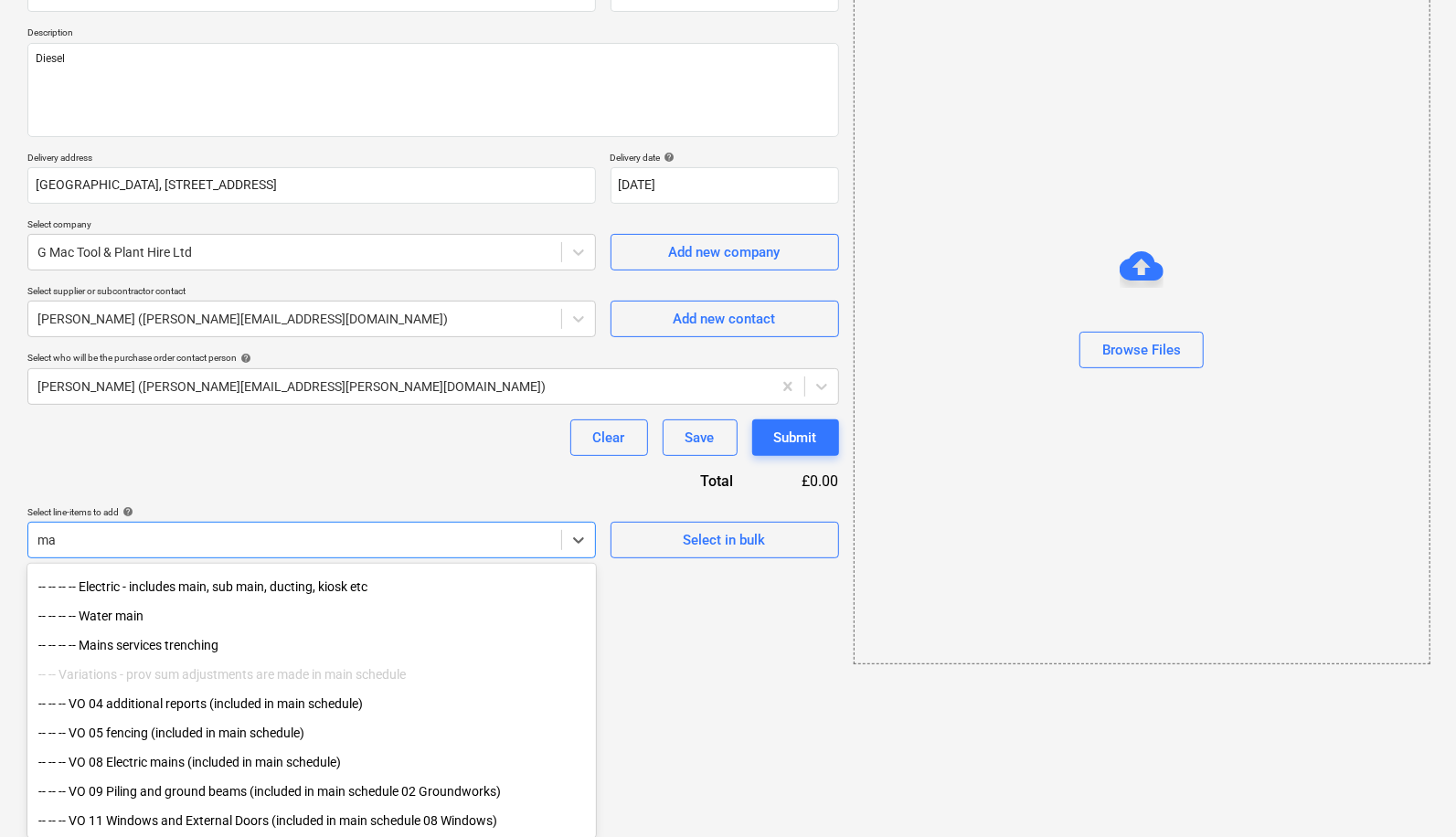
scroll to position [300, 0]
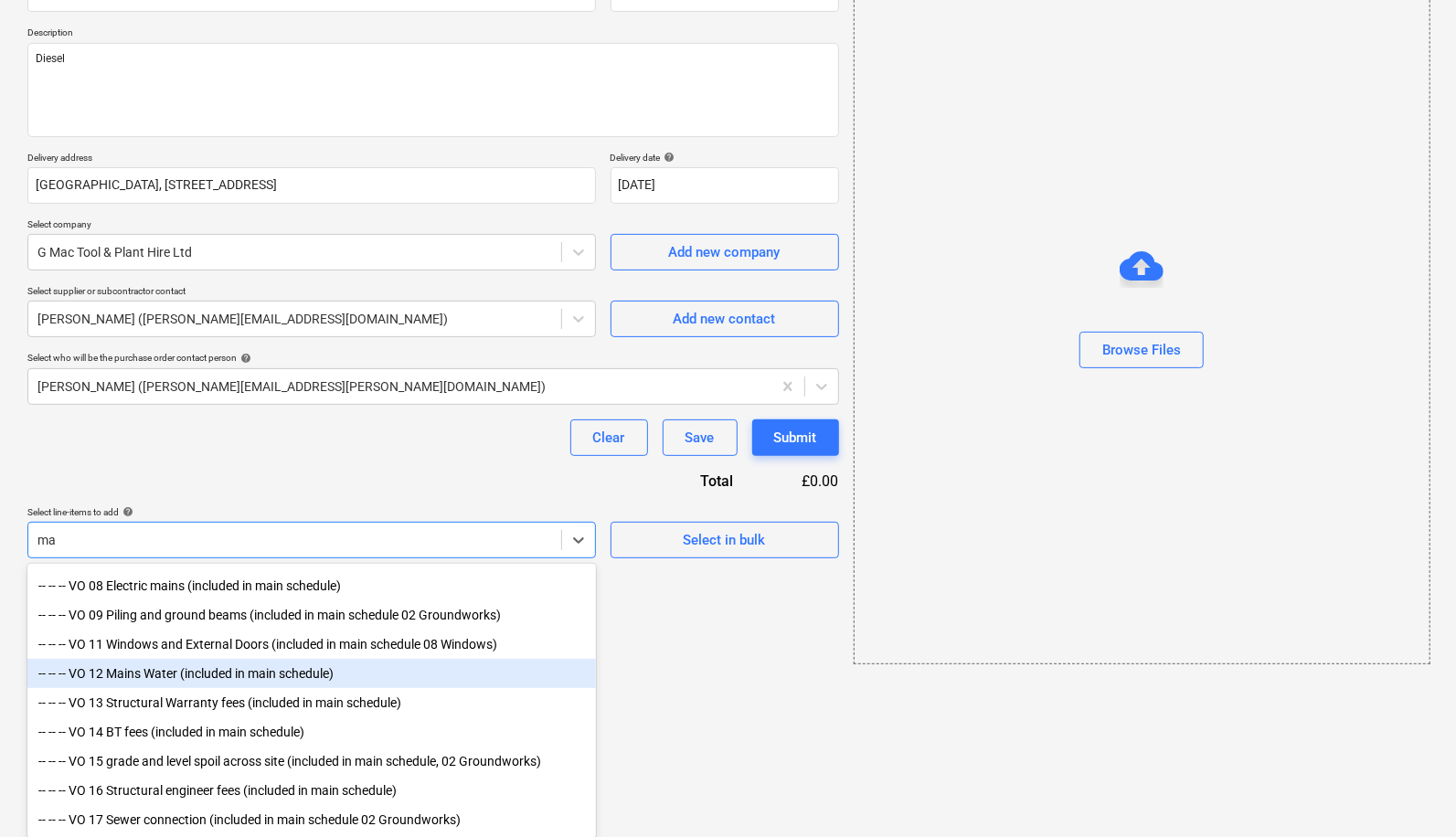
type input "m"
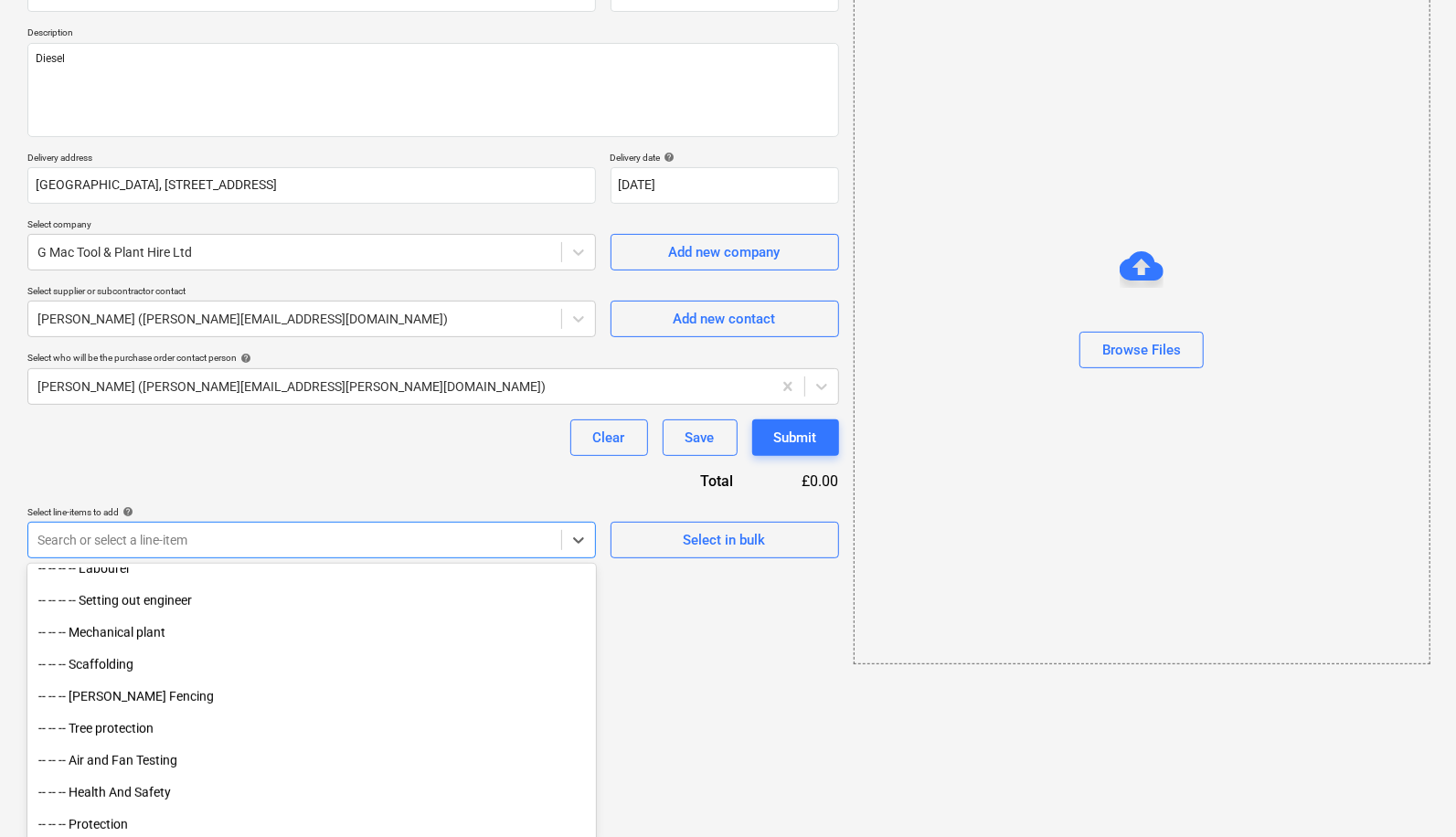
scroll to position [815, 0]
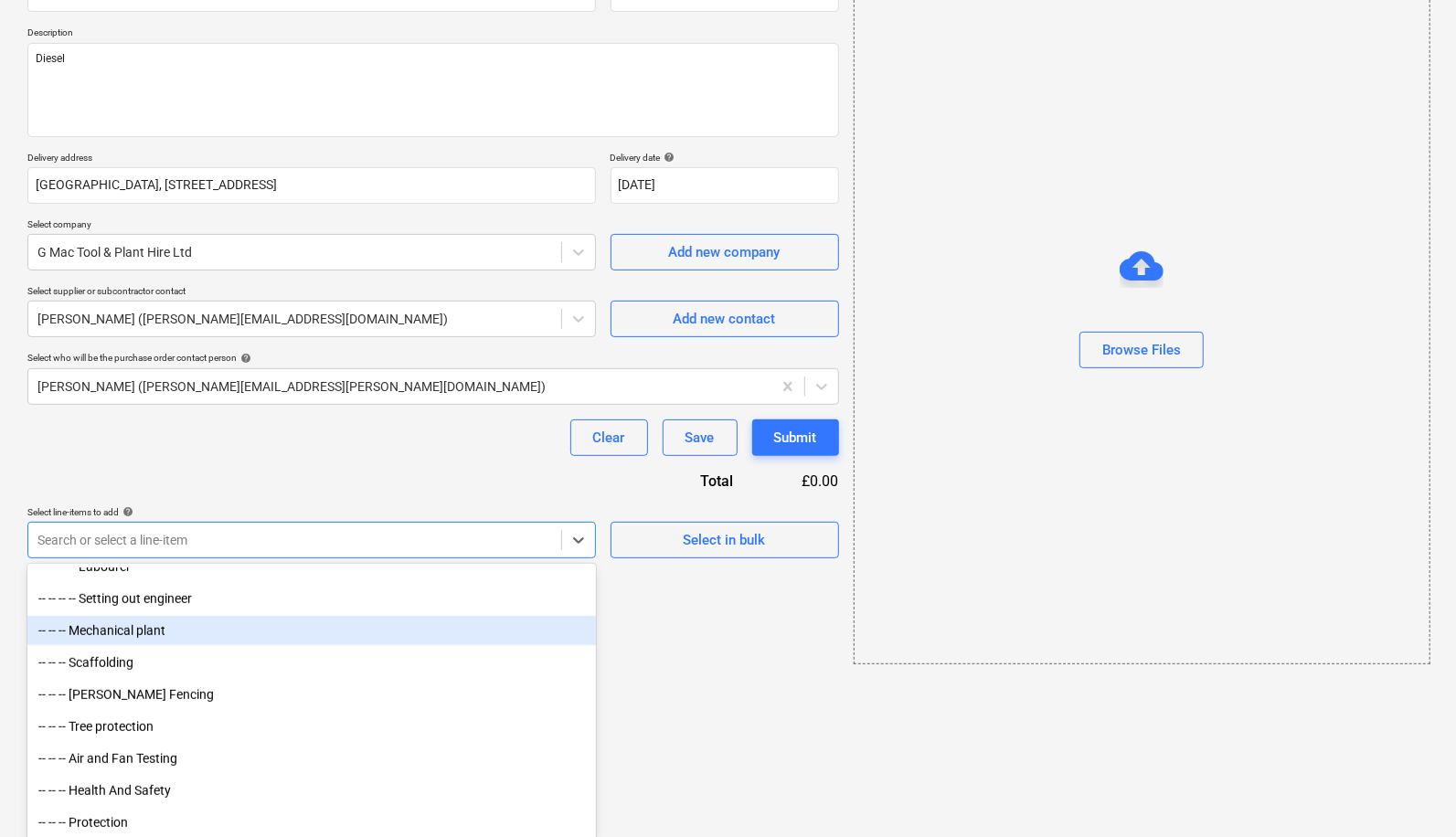
click at [178, 623] on div "-- -- -- Mechanical plant" at bounding box center [311, 630] width 568 height 29
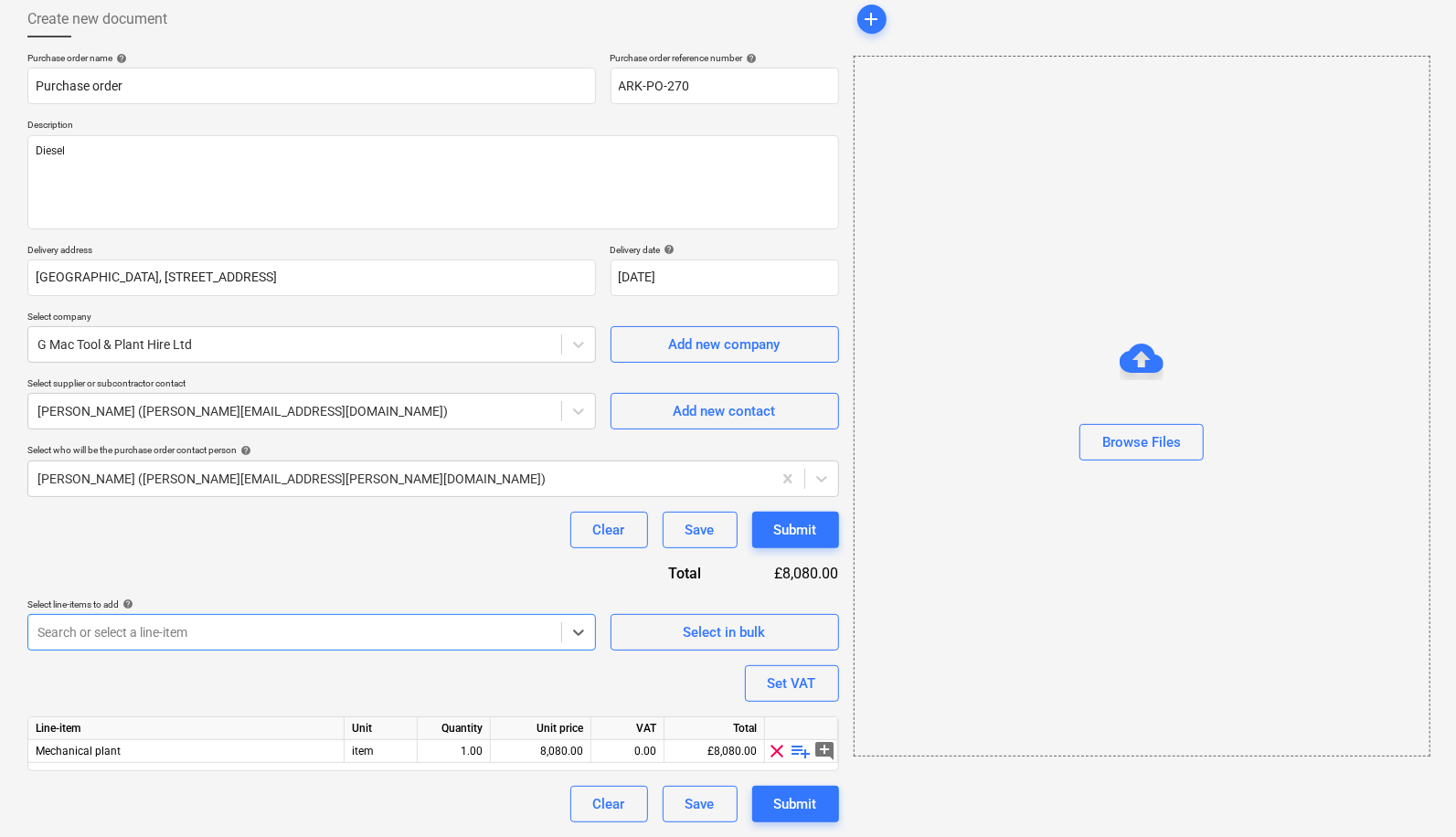
scroll to position [95, 0]
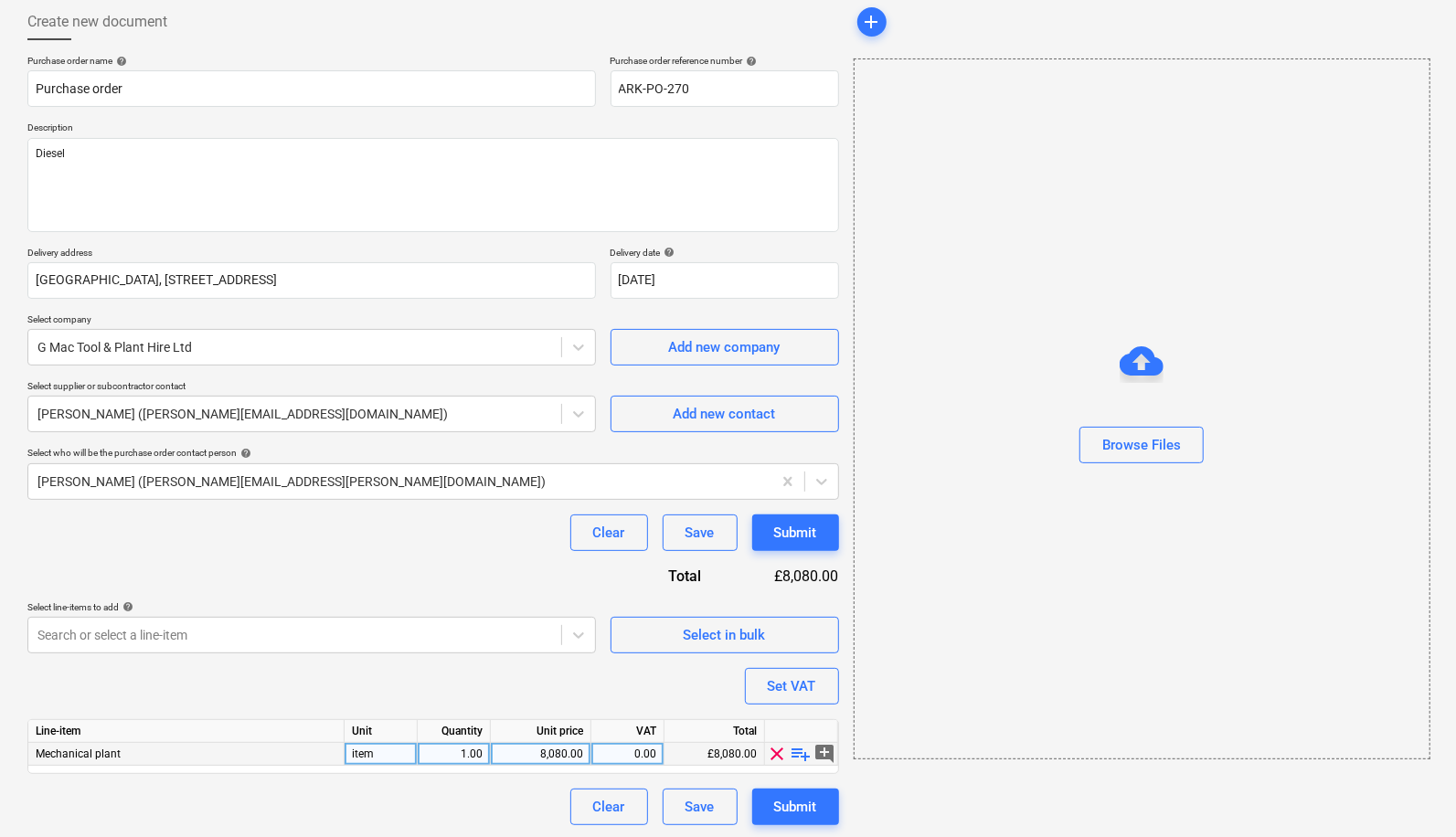
click at [799, 752] on span "playlist_add" at bounding box center [801, 754] width 22 height 22
type textarea "x"
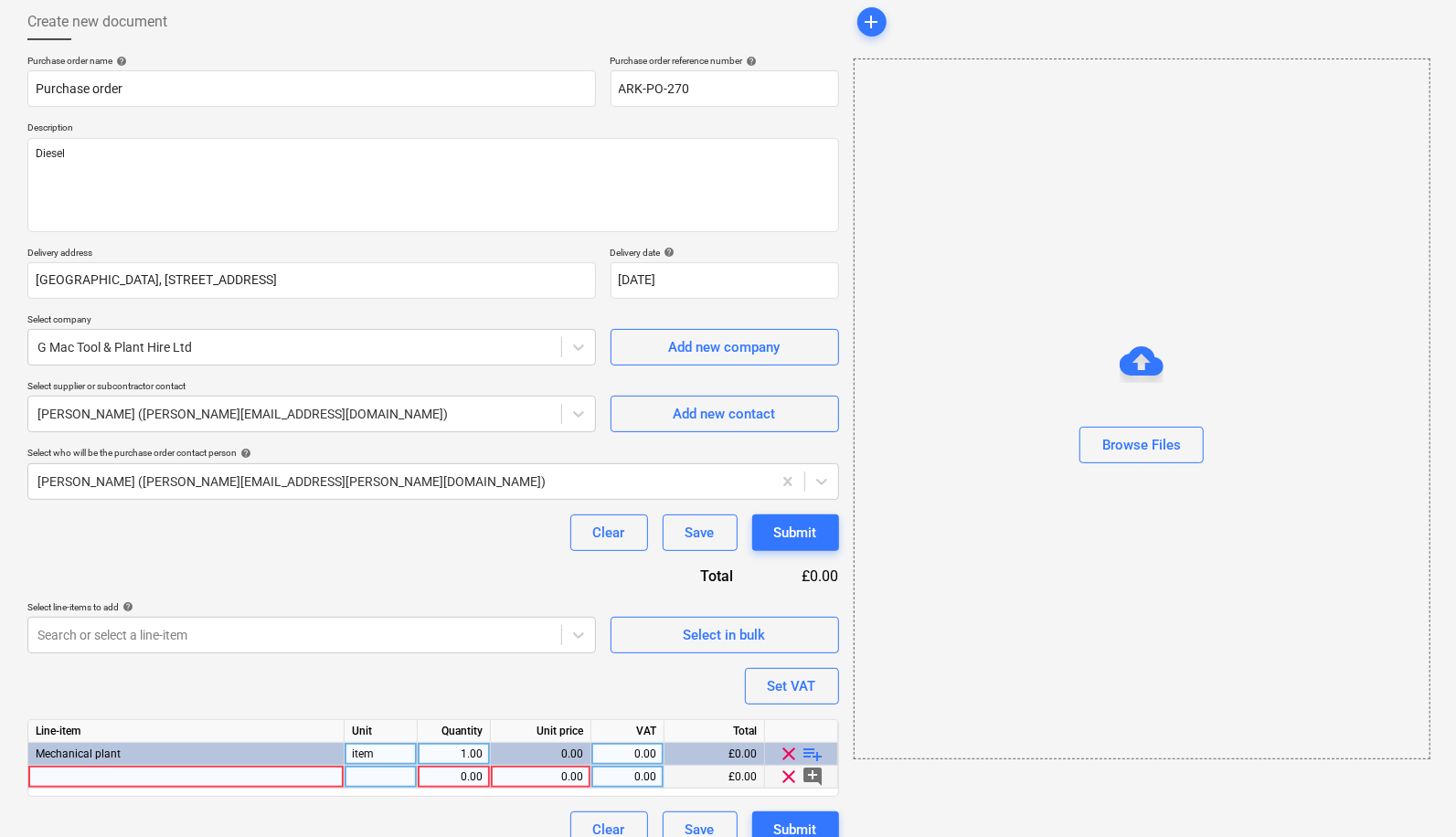
click at [318, 777] on div at bounding box center [186, 777] width 317 height 23
type input "Diesel"
type textarea "x"
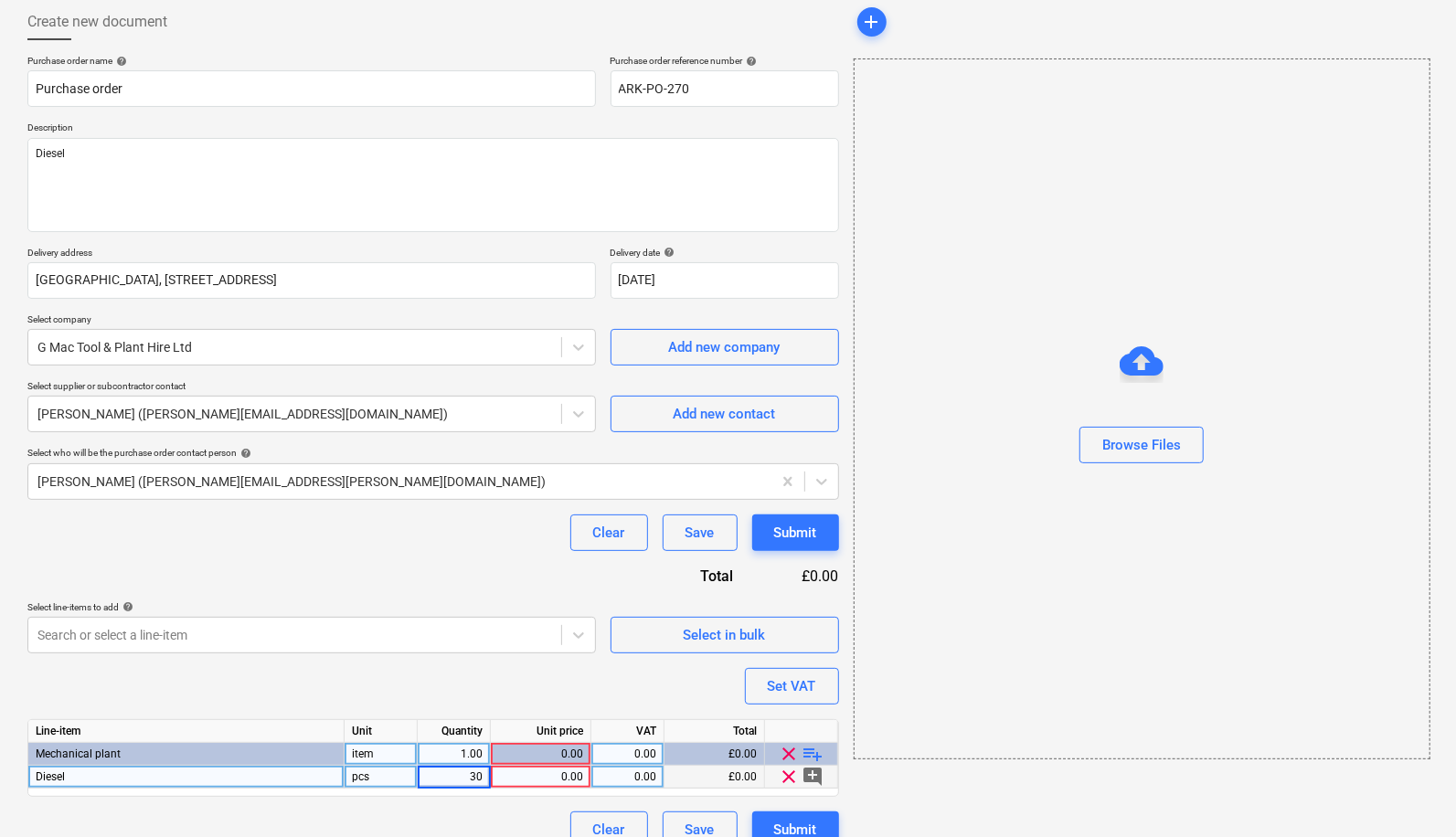
type input "307"
type textarea "x"
type input "1.50"
type textarea "x"
click at [474, 766] on div "307.00" at bounding box center [453, 777] width 58 height 23
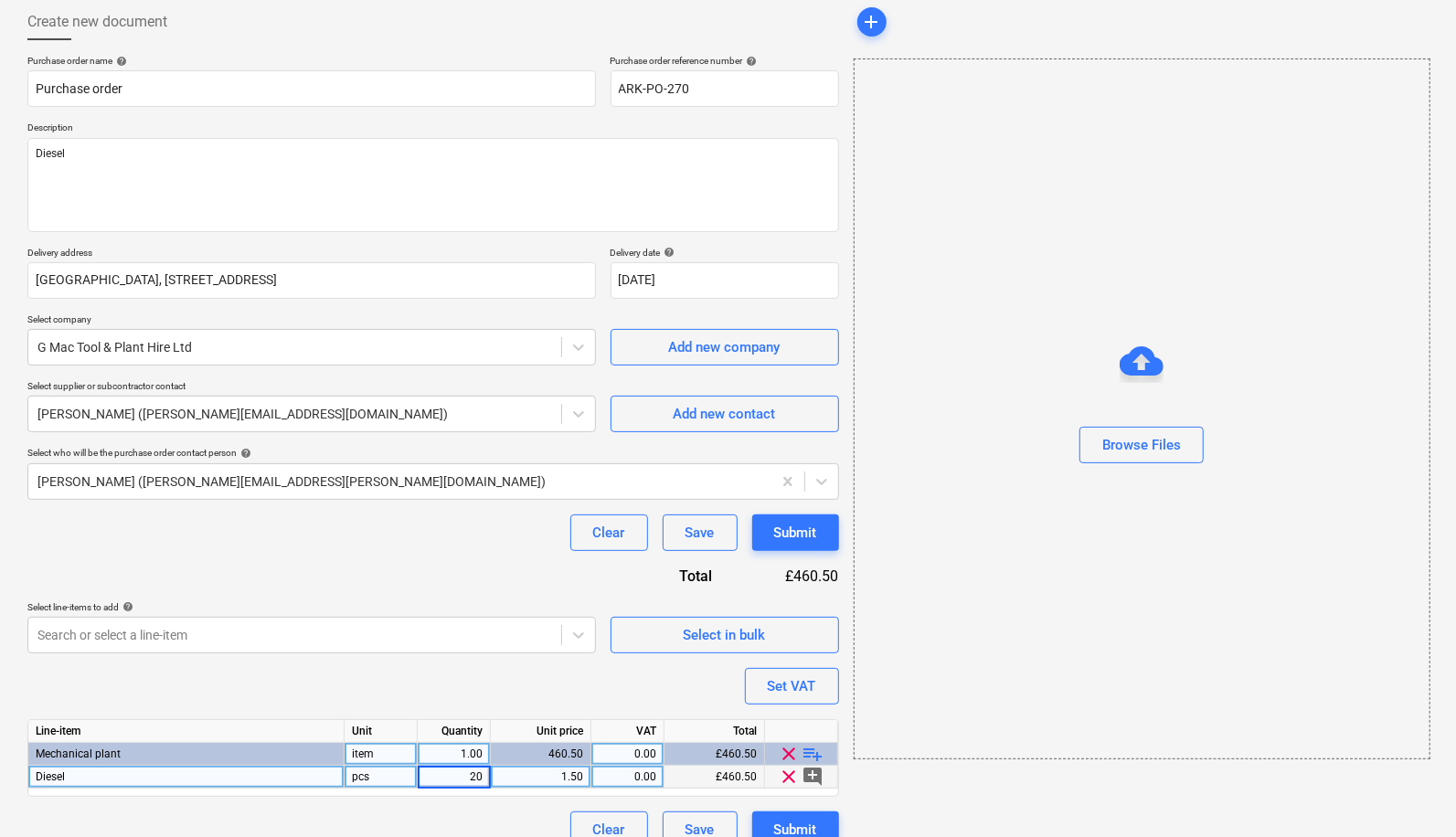
type input "205"
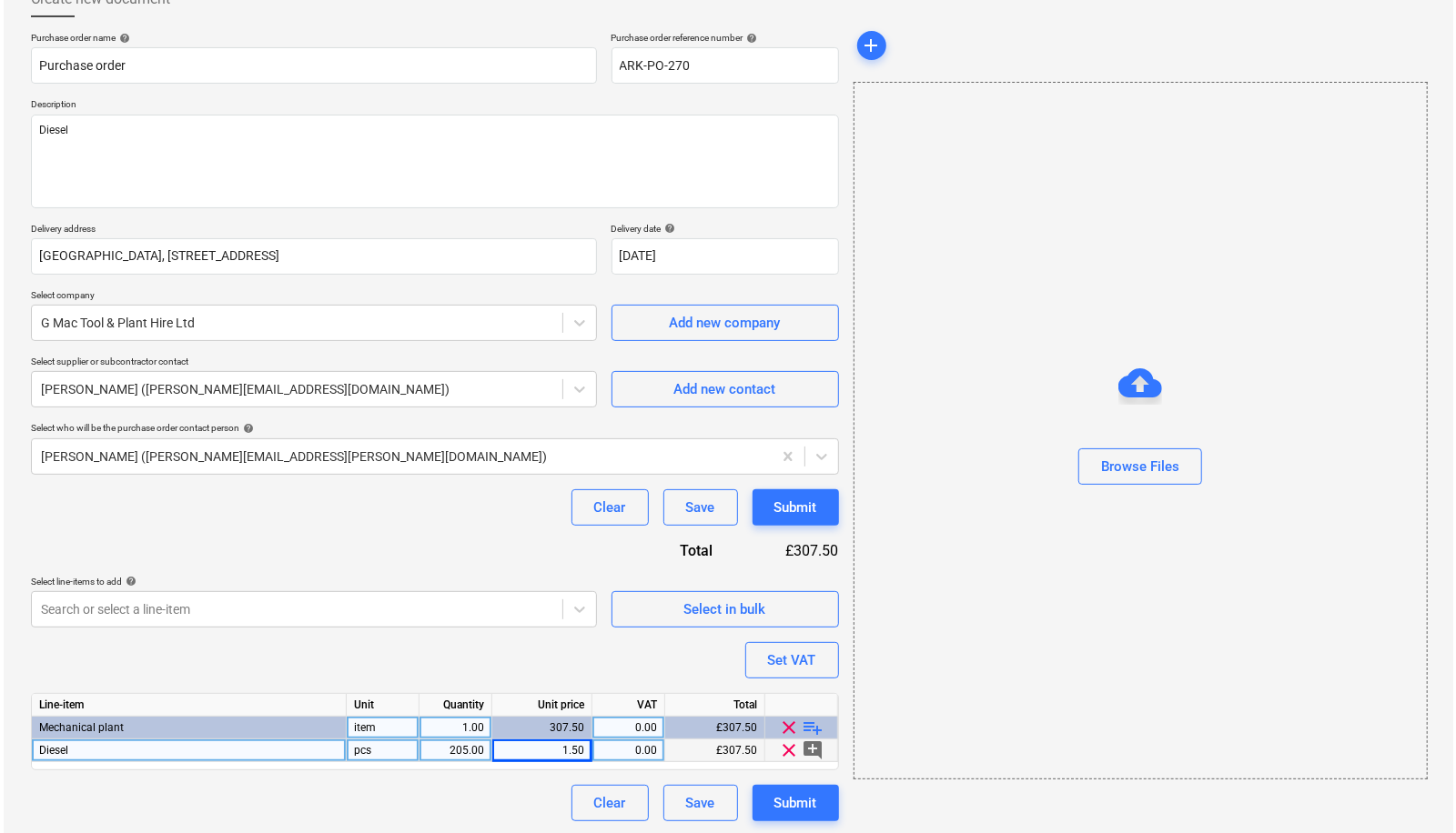
scroll to position [113, 0]
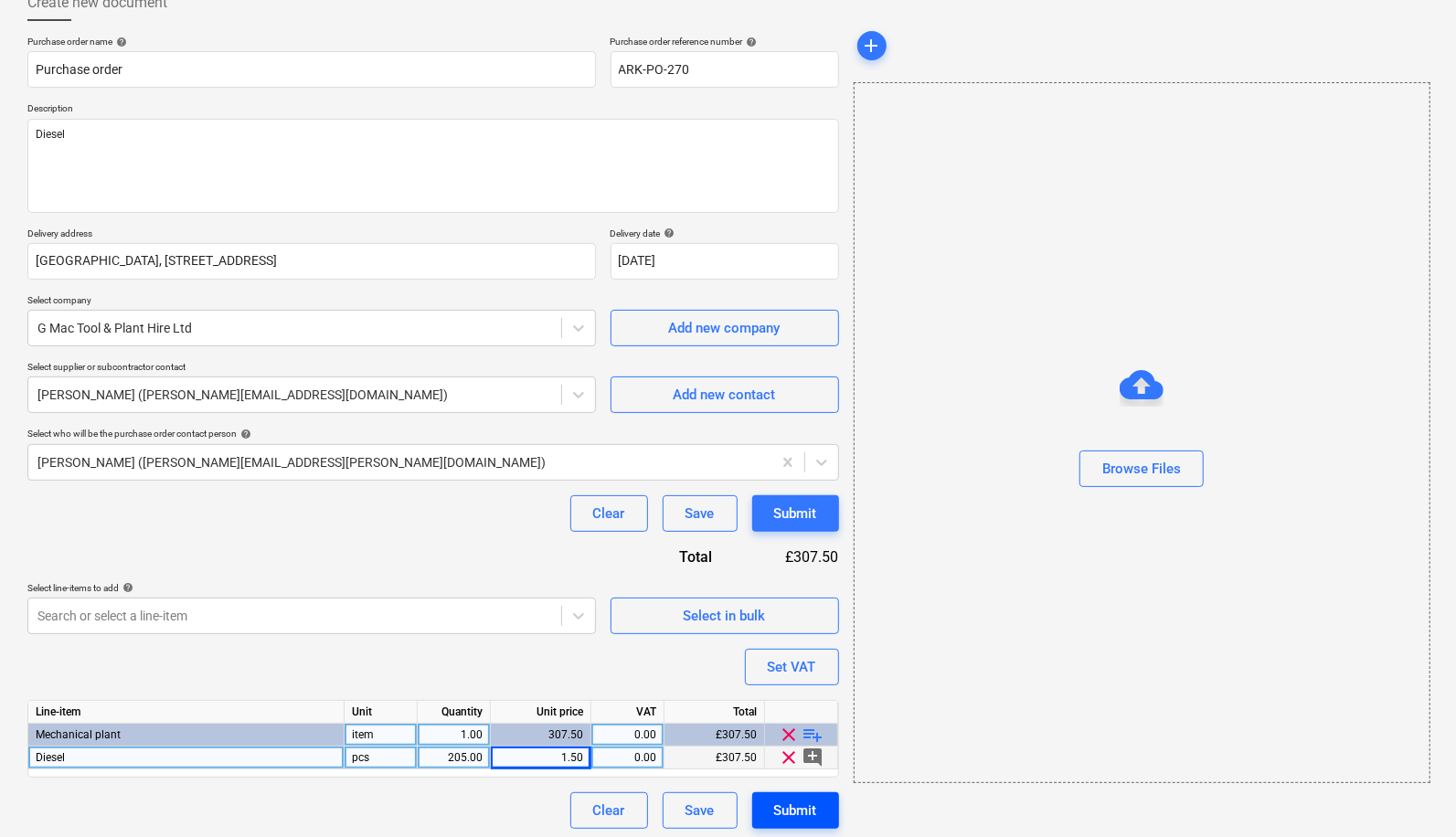
click at [800, 812] on div "Submit" at bounding box center [795, 811] width 43 height 24
type textarea "x"
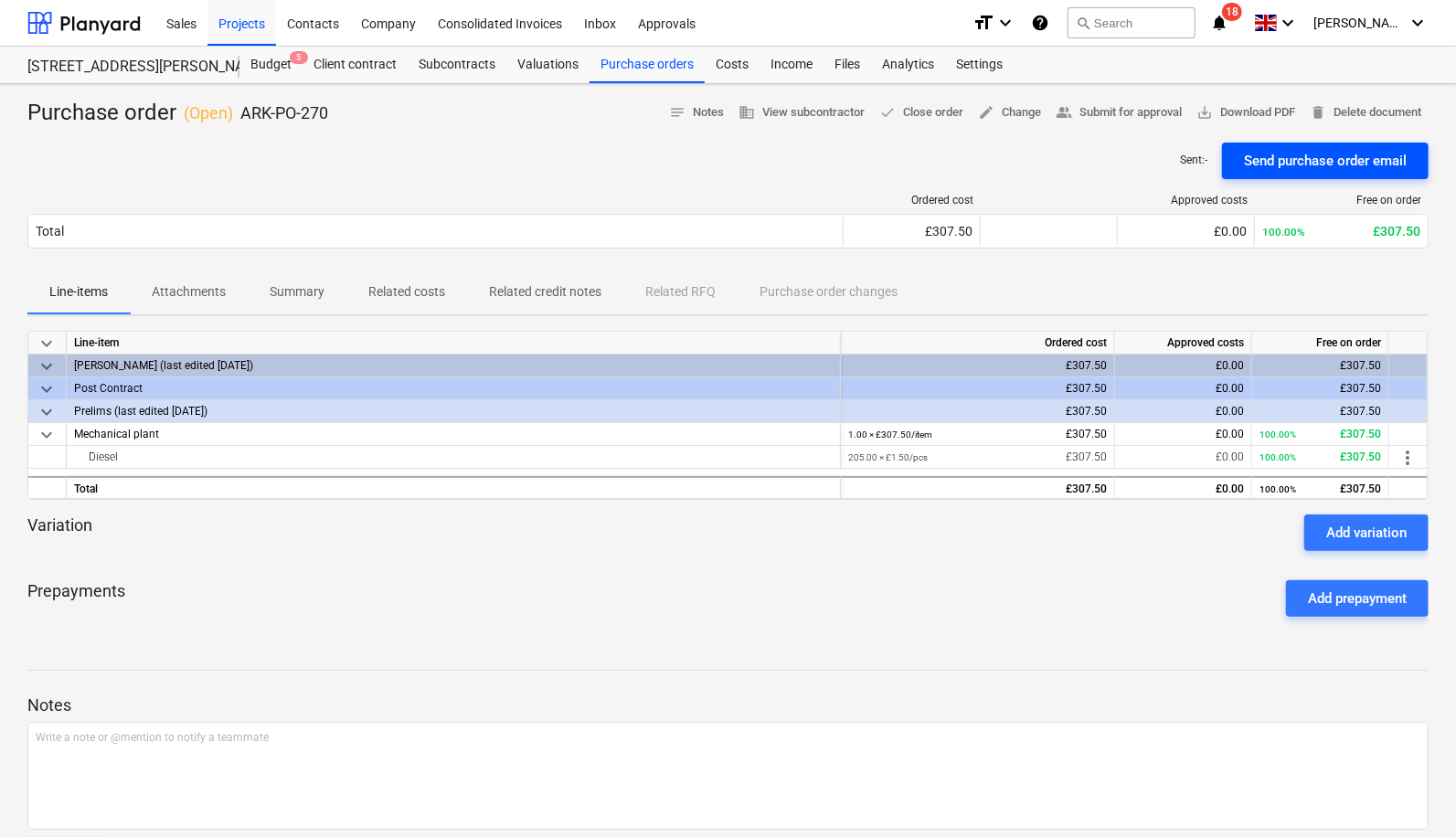
click at [1330, 157] on div "Send purchase order email" at bounding box center [1324, 161] width 163 height 24
